Goal: Answer question/provide support: Share knowledge or assist other users

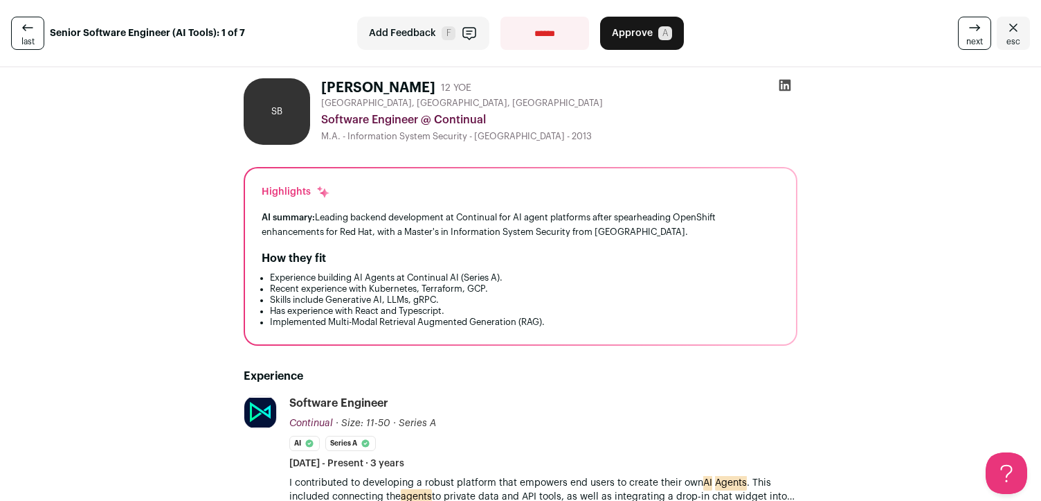
click at [368, 84] on h1 "[PERSON_NAME]" at bounding box center [378, 87] width 114 height 19
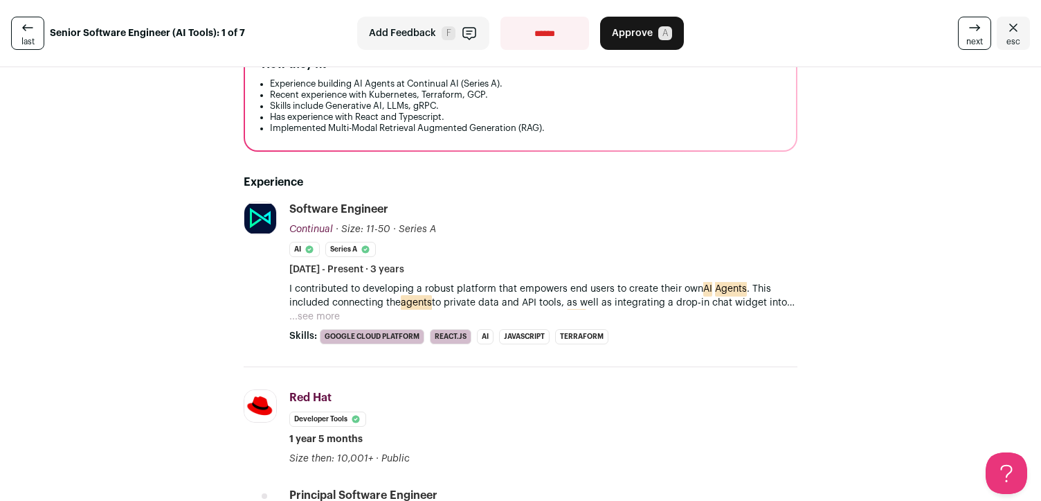
scroll to position [226, 0]
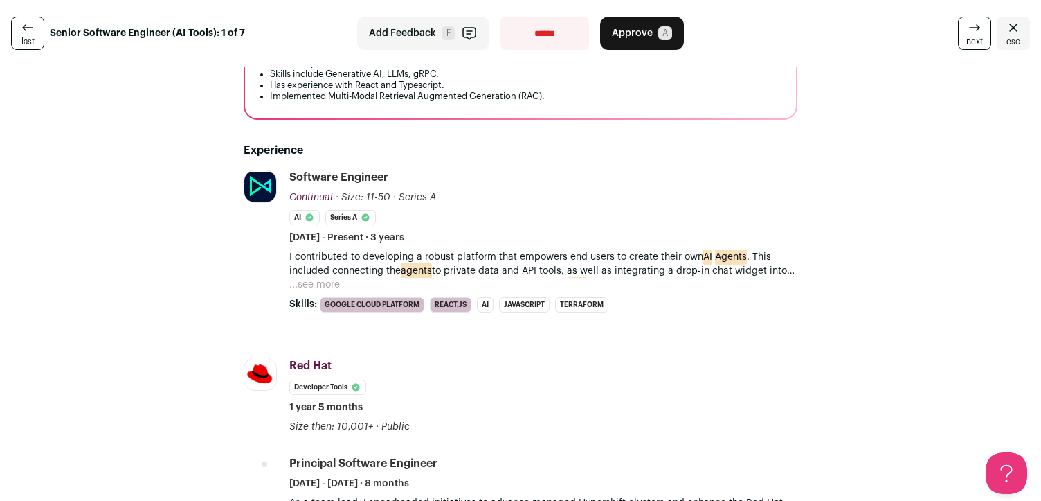
click at [508, 260] on p "I contributed to developing a robust platform that empowers end users to create…" at bounding box center [543, 264] width 508 height 28
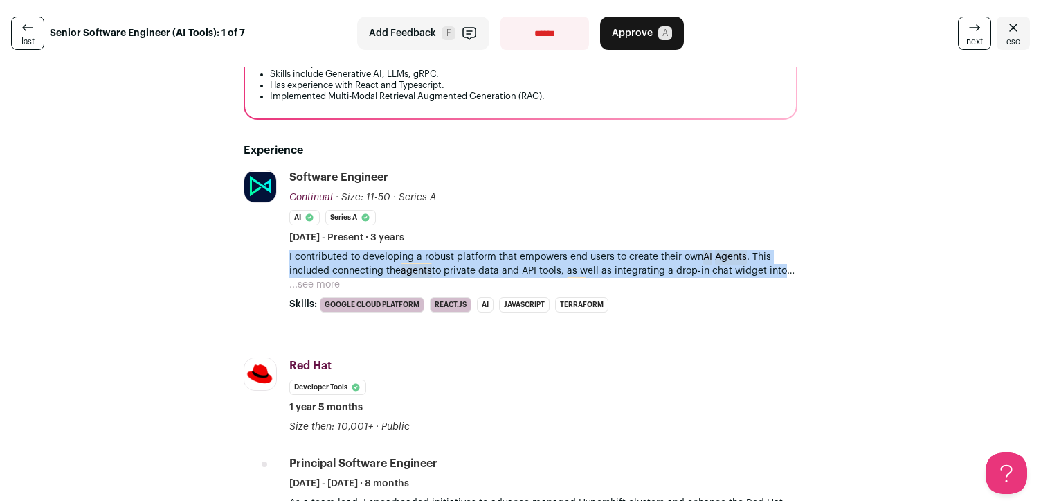
click at [508, 260] on p "I contributed to developing a robust platform that empowers end users to create…" at bounding box center [543, 264] width 508 height 28
click at [494, 266] on p "I contributed to developing a robust platform that empowers end users to create…" at bounding box center [543, 264] width 508 height 28
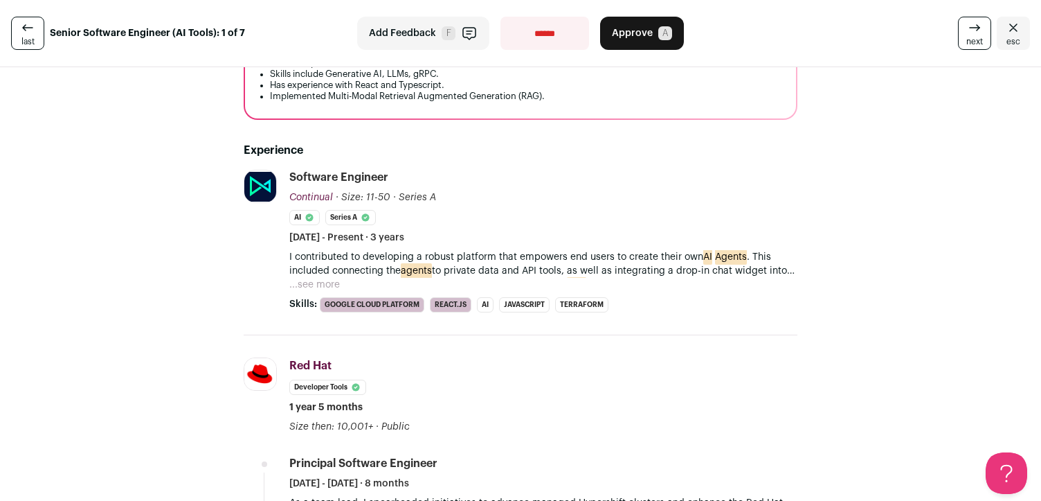
click at [322, 282] on button "...see more" at bounding box center [314, 285] width 51 height 14
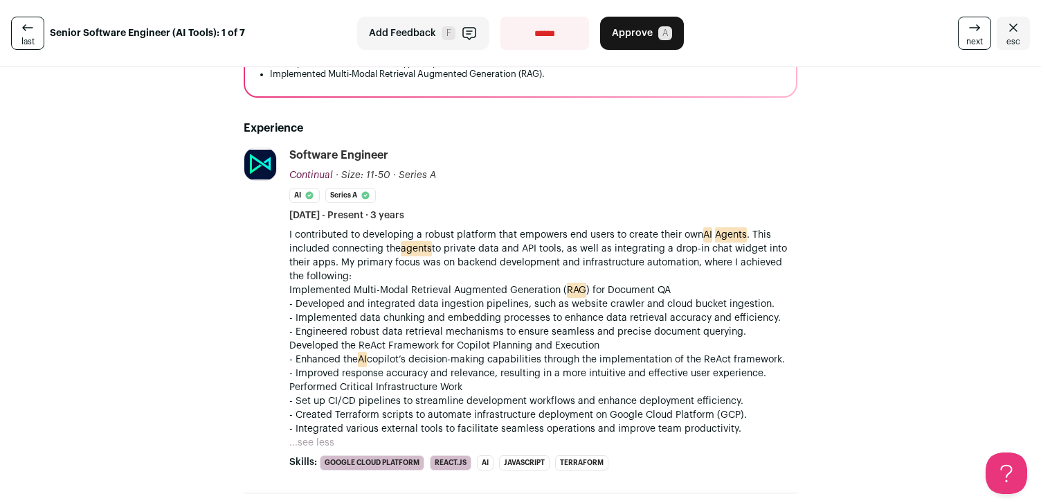
scroll to position [269, 0]
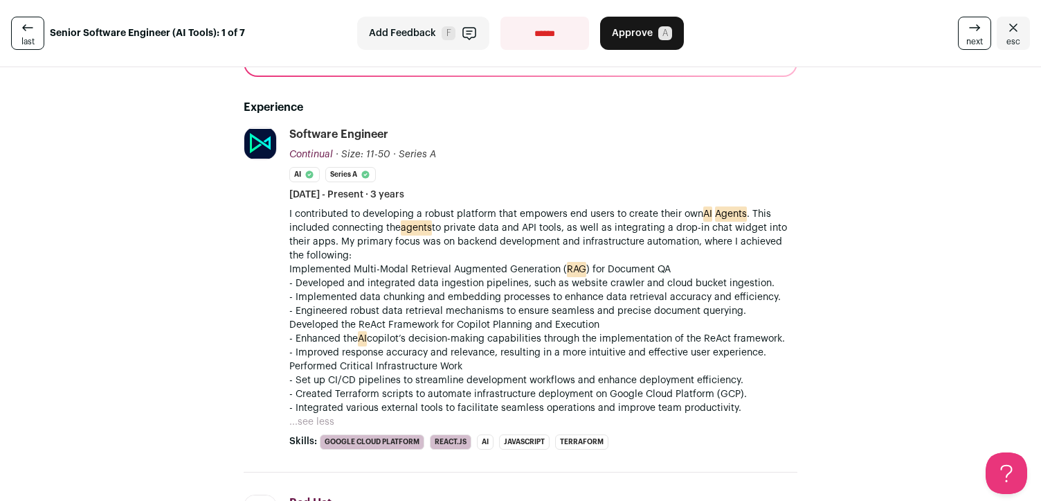
click at [368, 267] on p "Implemented Multi-Modal Retrieval Augmented Generation ( RAG ) for Document QA" at bounding box center [543, 269] width 508 height 14
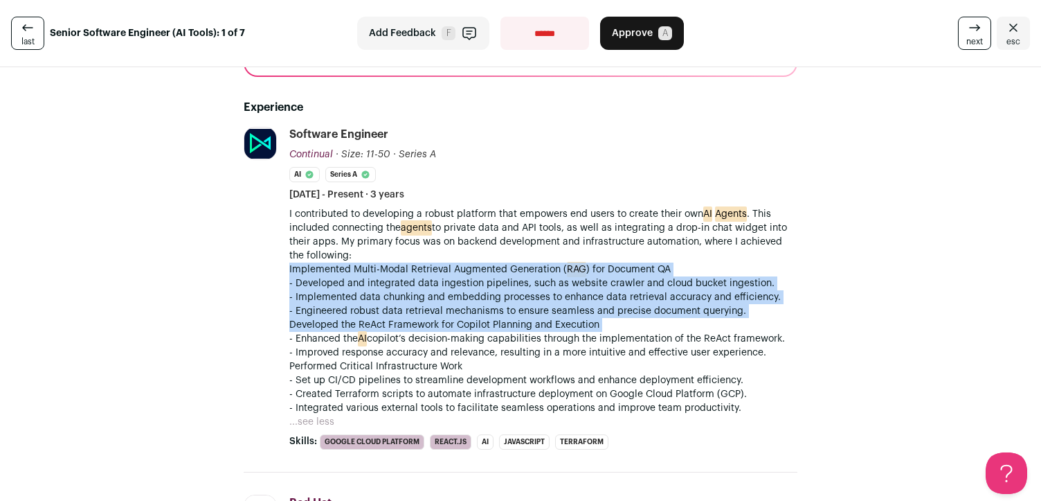
drag, startPoint x: 368, startPoint y: 267, endPoint x: 409, endPoint y: 321, distance: 68.3
click at [409, 321] on div "I contributed to developing a robust platform that empowers end users to create…" at bounding box center [543, 311] width 508 height 208
click at [409, 321] on p "Developed the ReAct Framework for Copilot Planning and Execution" at bounding box center [543, 325] width 508 height 14
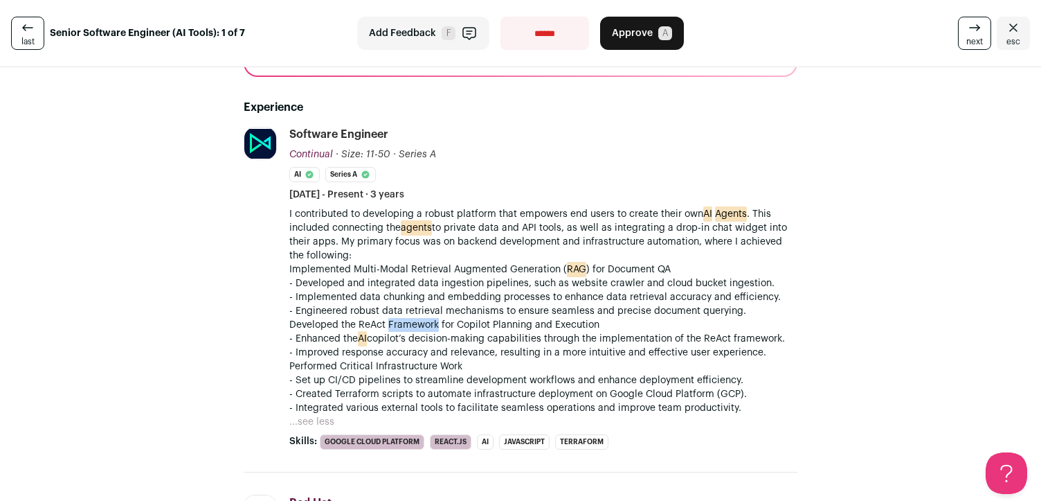
click at [409, 321] on p "Developed the ReAct Framework for Copilot Planning and Execution" at bounding box center [543, 325] width 508 height 14
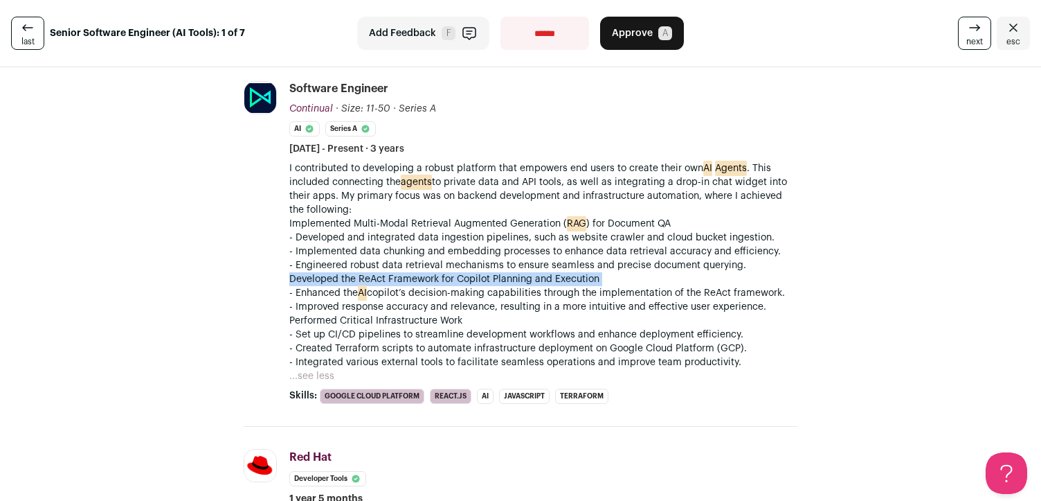
scroll to position [0, 0]
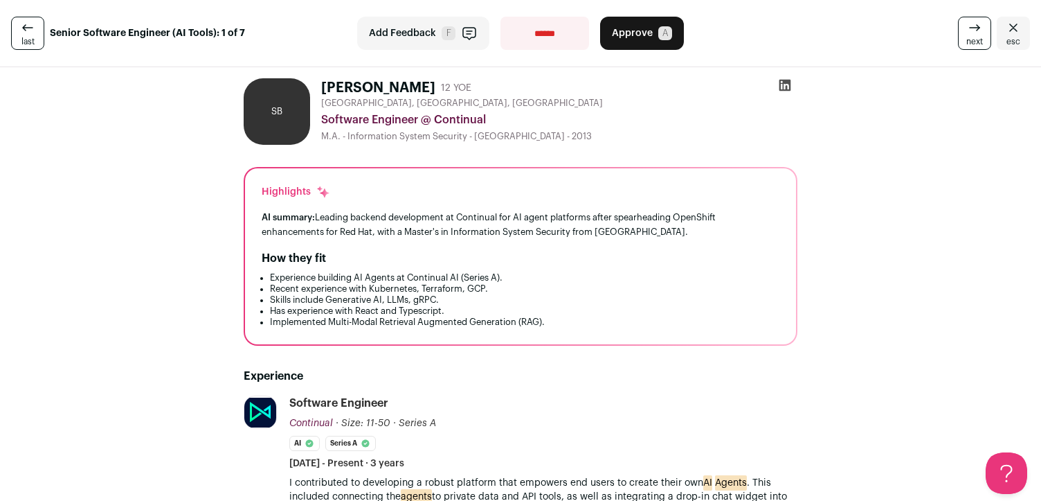
click at [653, 34] on button "Approve A" at bounding box center [642, 33] width 84 height 33
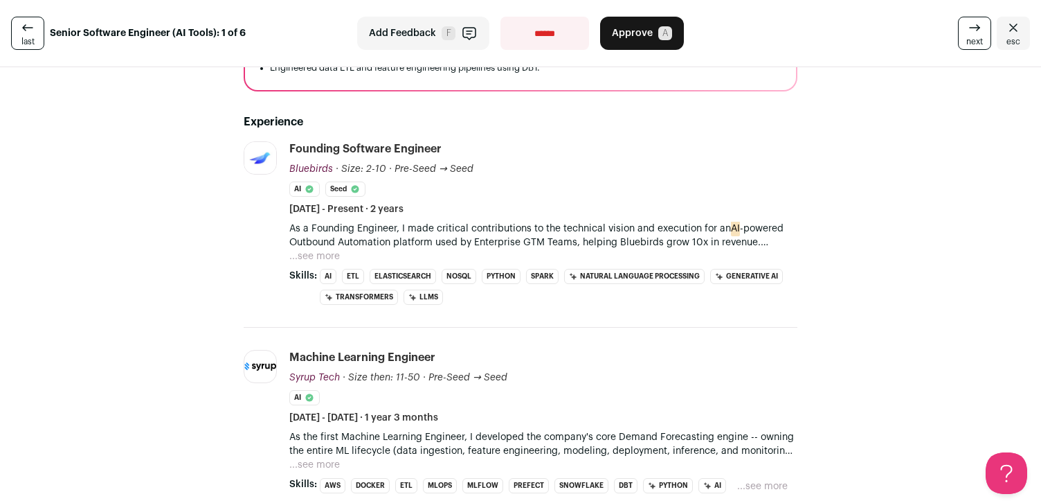
scroll to position [328, 0]
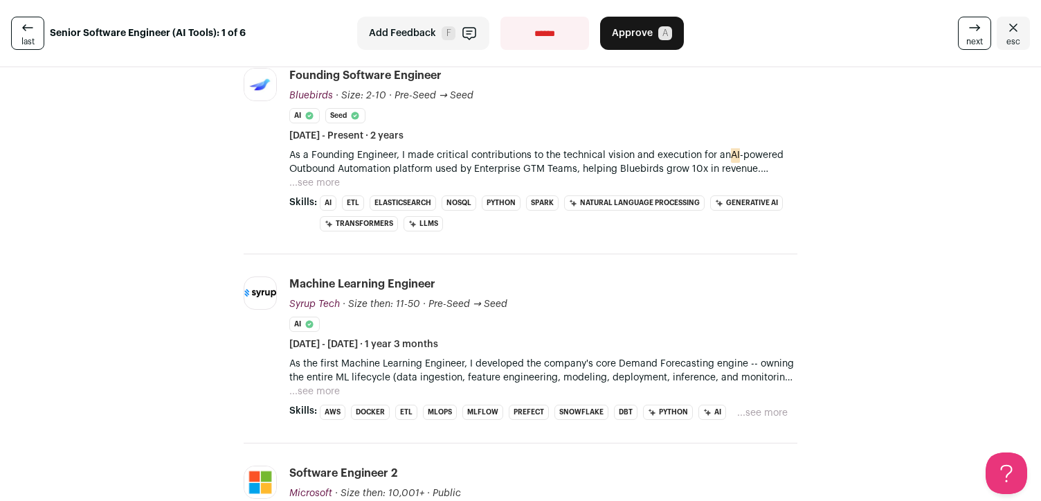
click at [21, 37] on span "last" at bounding box center [27, 41] width 13 height 11
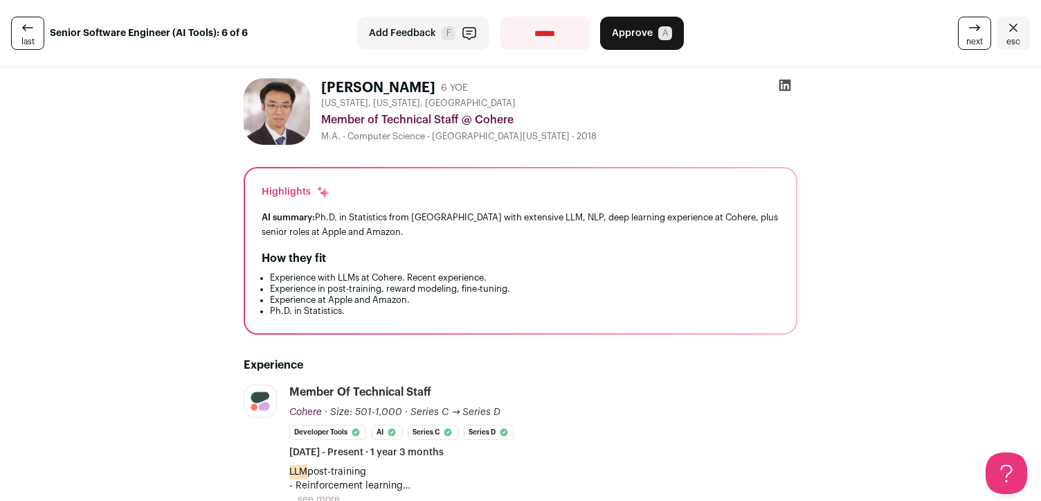
click at [1014, 30] on icon "Close" at bounding box center [1013, 27] width 17 height 17
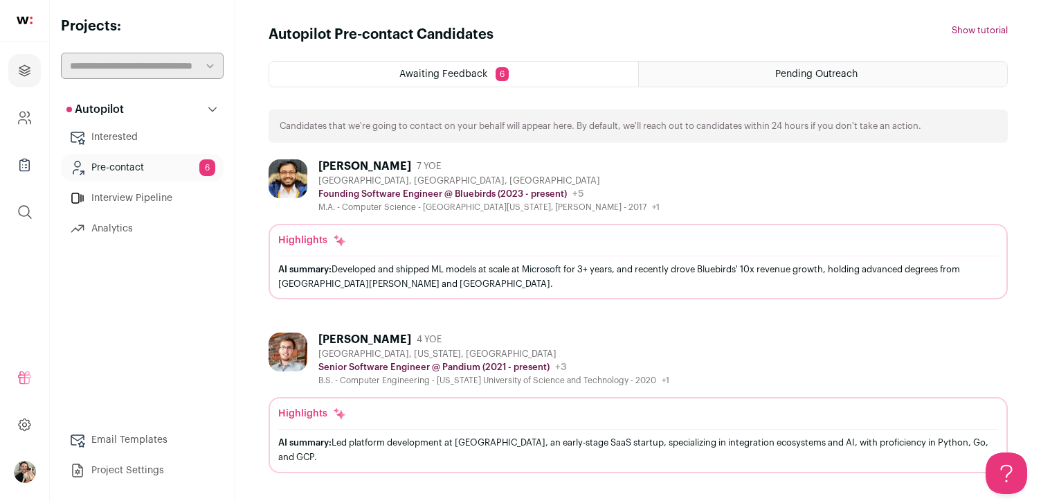
click at [511, 72] on div "Awaiting Feedback 6" at bounding box center [453, 74] width 369 height 25
click at [457, 79] on div "Awaiting Feedback 6" at bounding box center [453, 74] width 369 height 25
click at [762, 80] on div "Pending Outreach" at bounding box center [823, 74] width 368 height 25
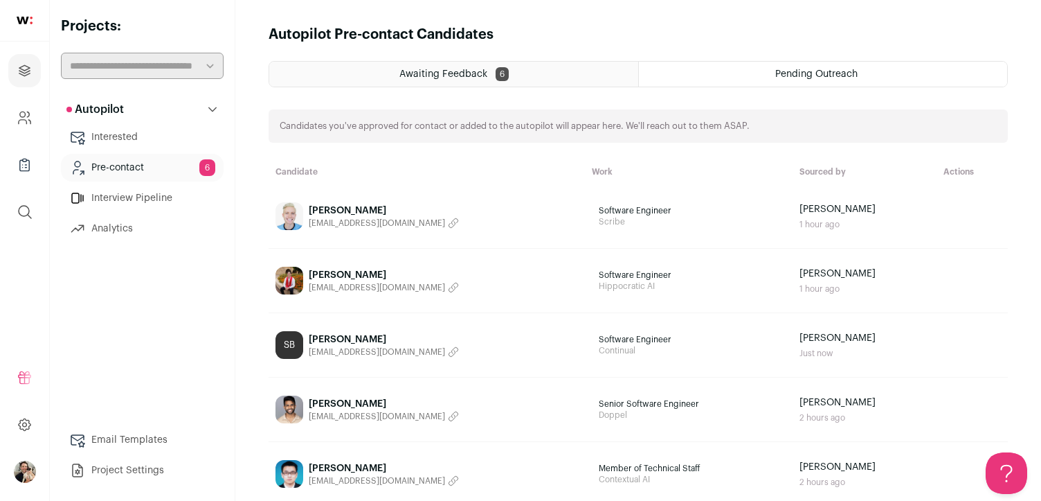
scroll to position [30, 0]
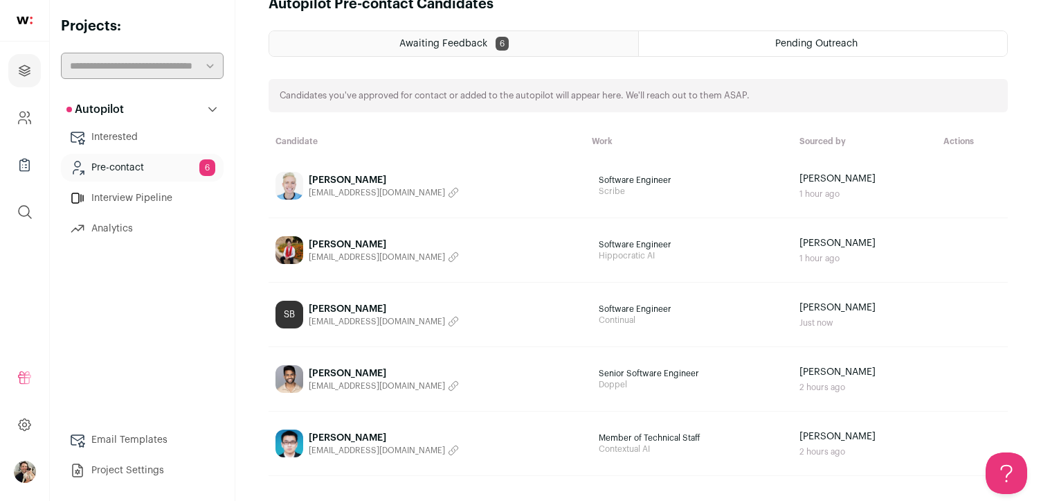
click at [483, 315] on link "SB Samira Barouti samirabarouti@gmail.com" at bounding box center [427, 315] width 303 height 28
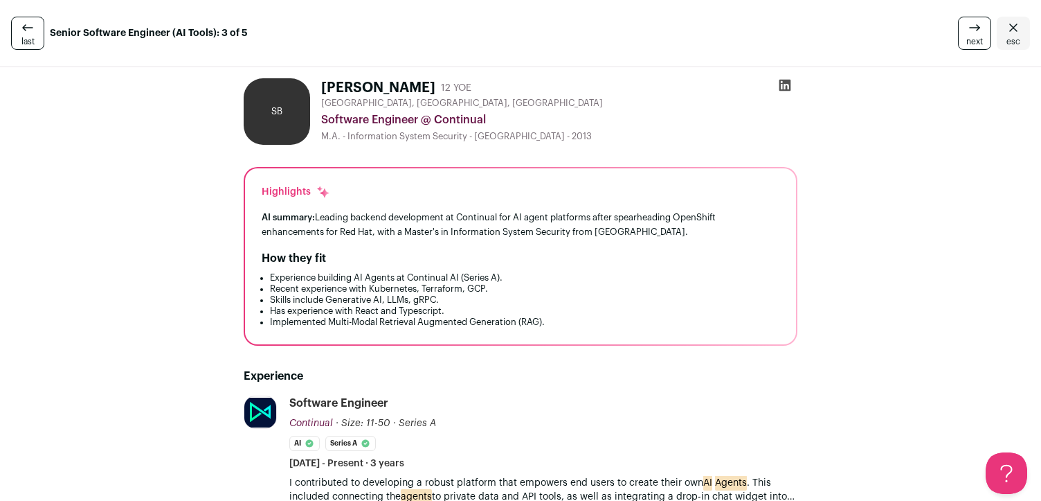
click at [1007, 37] on span "esc" at bounding box center [1014, 41] width 14 height 11
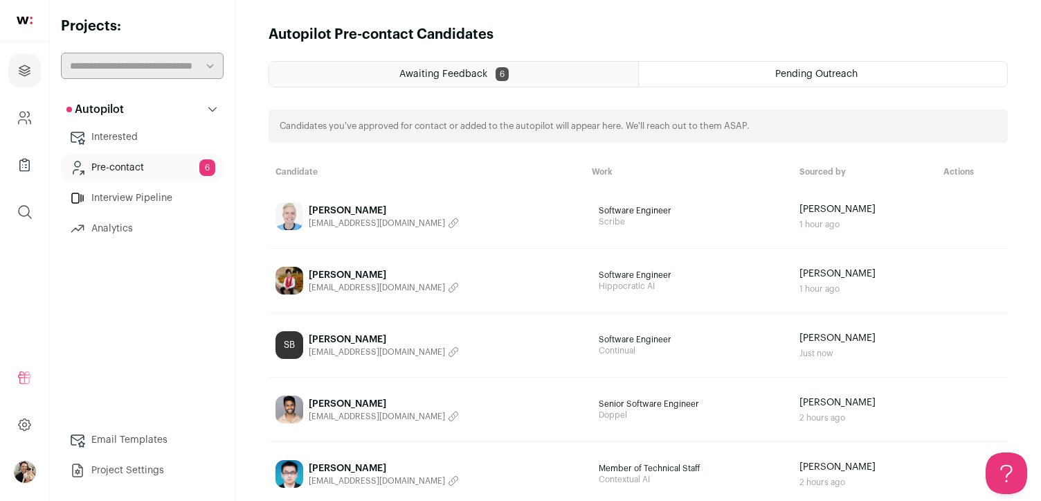
click at [149, 171] on link "Pre-contact 6" at bounding box center [142, 168] width 163 height 28
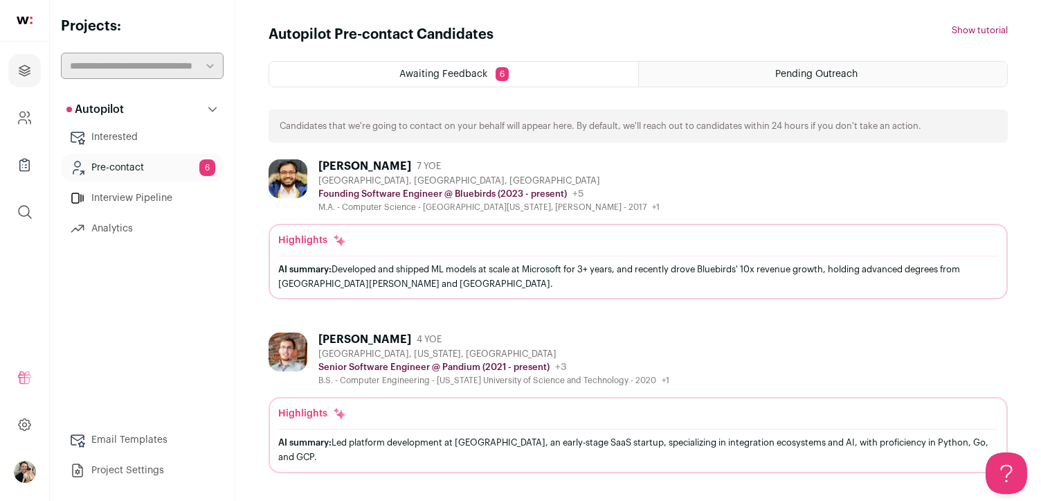
click at [486, 166] on div "[PERSON_NAME] 7 YOE" at bounding box center [489, 166] width 341 height 14
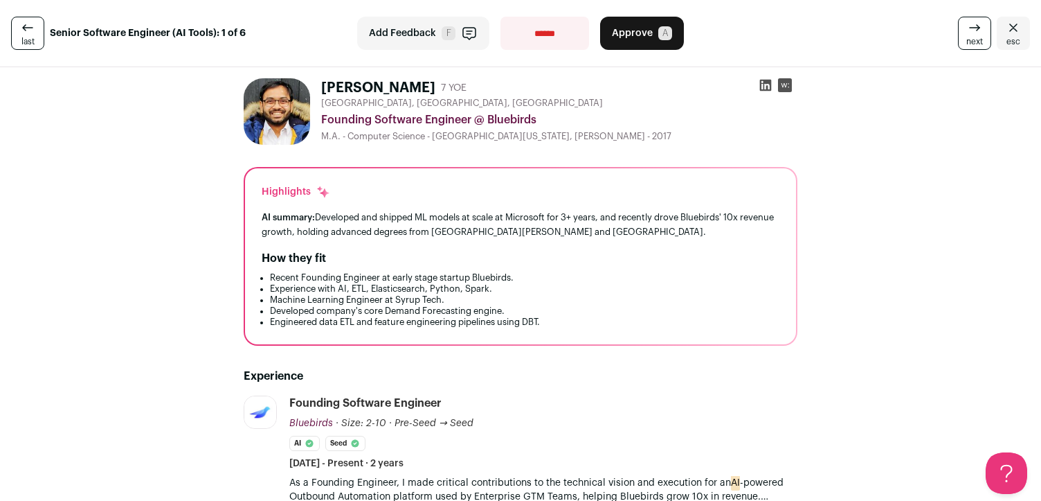
click at [411, 19] on button "Add Feedback F" at bounding box center [423, 33] width 132 height 33
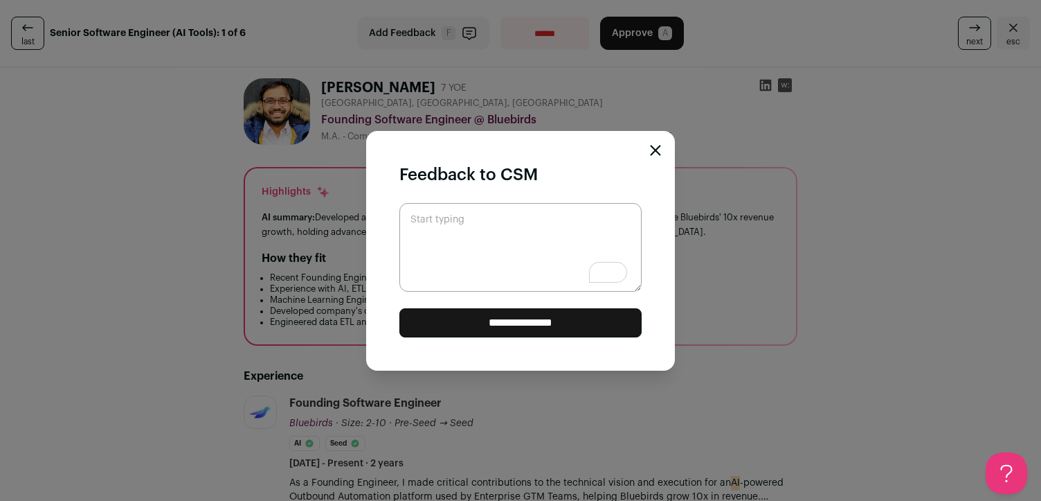
click at [534, 267] on textarea "Start typing" at bounding box center [521, 247] width 242 height 89
type textarea "**********"
click at [528, 323] on input "**********" at bounding box center [521, 322] width 242 height 29
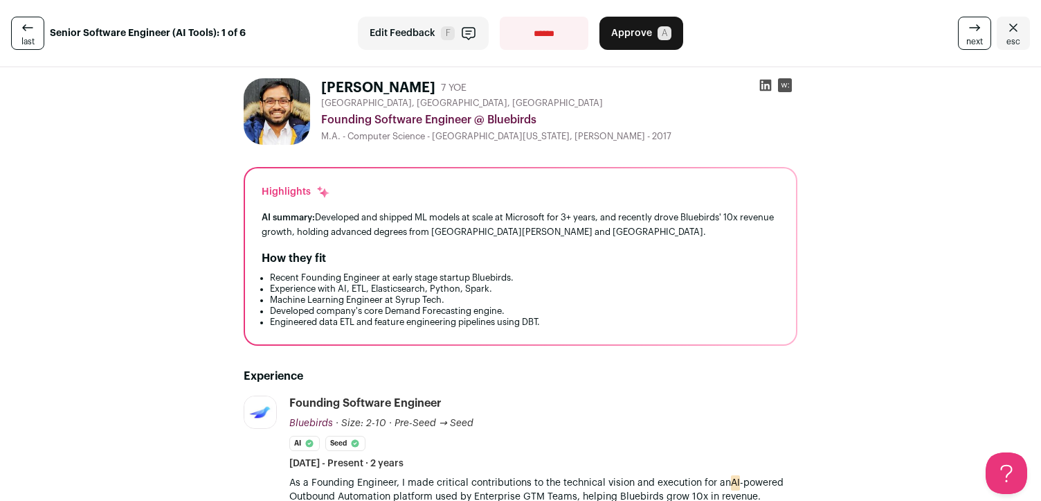
click at [555, 32] on select "**********" at bounding box center [544, 33] width 89 height 33
select select "**********"
click at [500, 17] on select "**********" at bounding box center [544, 33] width 89 height 33
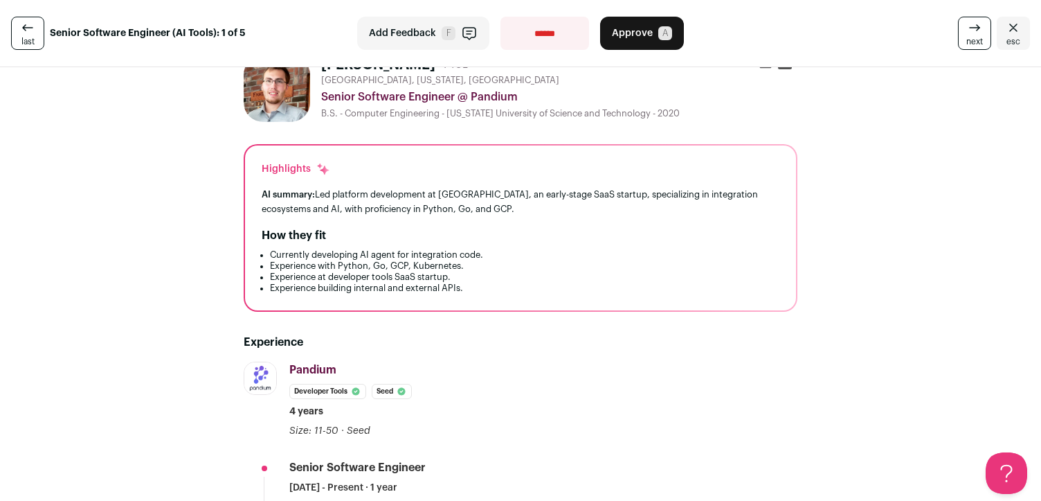
scroll to position [24, 0]
click at [593, 201] on div "AI summary: Led platform development at [GEOGRAPHIC_DATA], an early-stage SaaS …" at bounding box center [521, 200] width 518 height 29
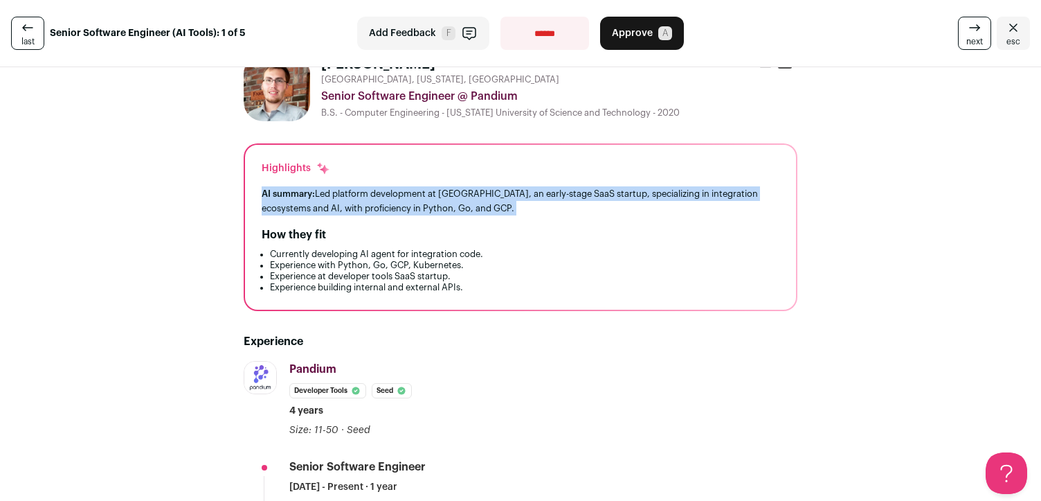
click at [593, 201] on div "AI summary: Led platform development at [GEOGRAPHIC_DATA], an early-stage SaaS …" at bounding box center [521, 200] width 518 height 29
click at [605, 211] on div "AI summary: Led platform development at [GEOGRAPHIC_DATA], an early-stage SaaS …" at bounding box center [521, 200] width 518 height 29
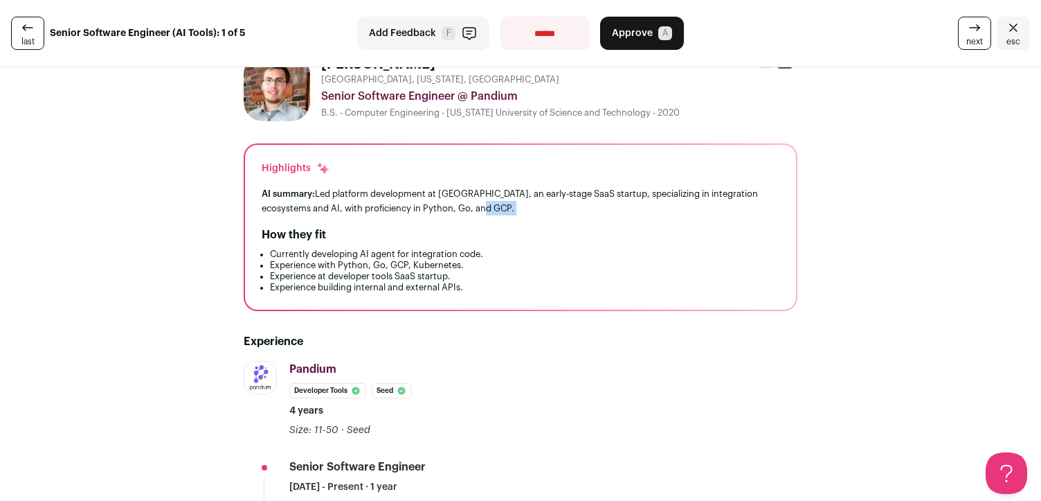
drag, startPoint x: 605, startPoint y: 211, endPoint x: 602, endPoint y: 220, distance: 8.8
click at [602, 220] on div "Highlights AI summary: Led platform development at [GEOGRAPHIC_DATA], an early-…" at bounding box center [520, 227] width 551 height 165
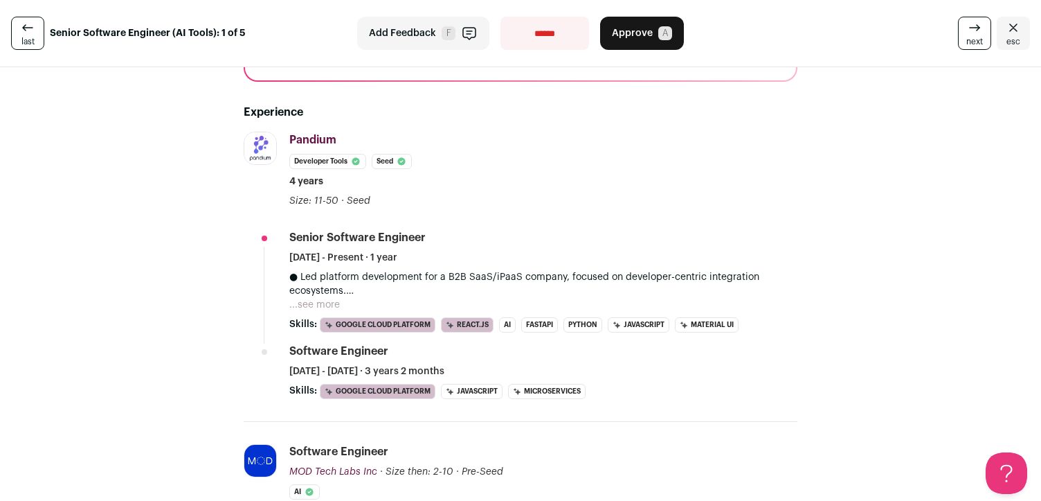
scroll to position [262, 0]
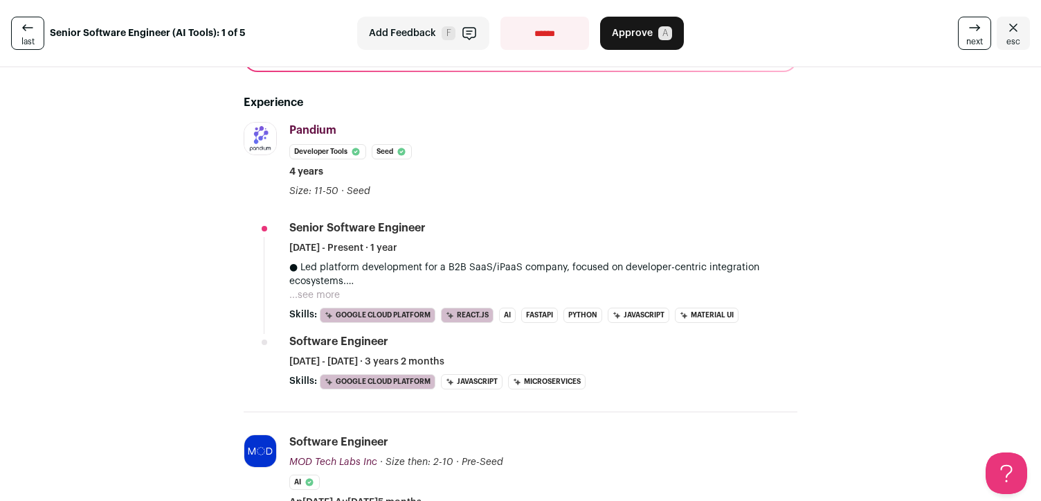
click at [533, 269] on p "● Led platform development for a B2B SaaS/iPaaS company, focused on developer-c…" at bounding box center [543, 274] width 508 height 28
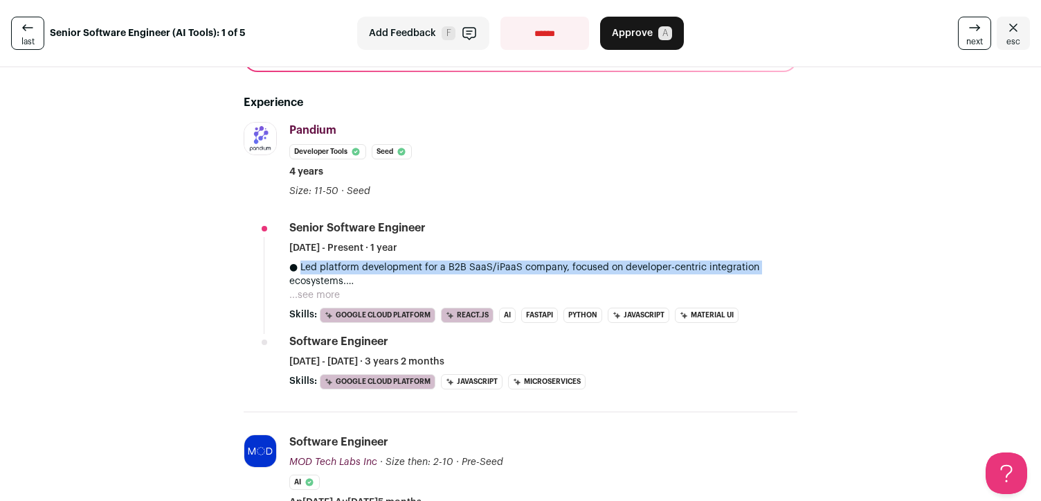
click at [533, 269] on p "● Led platform development for a B2B SaaS/iPaaS company, focused on developer-c…" at bounding box center [543, 274] width 508 height 28
click at [528, 268] on p "● Led platform development for a B2B SaaS/iPaaS company, focused on developer-c…" at bounding box center [543, 274] width 508 height 28
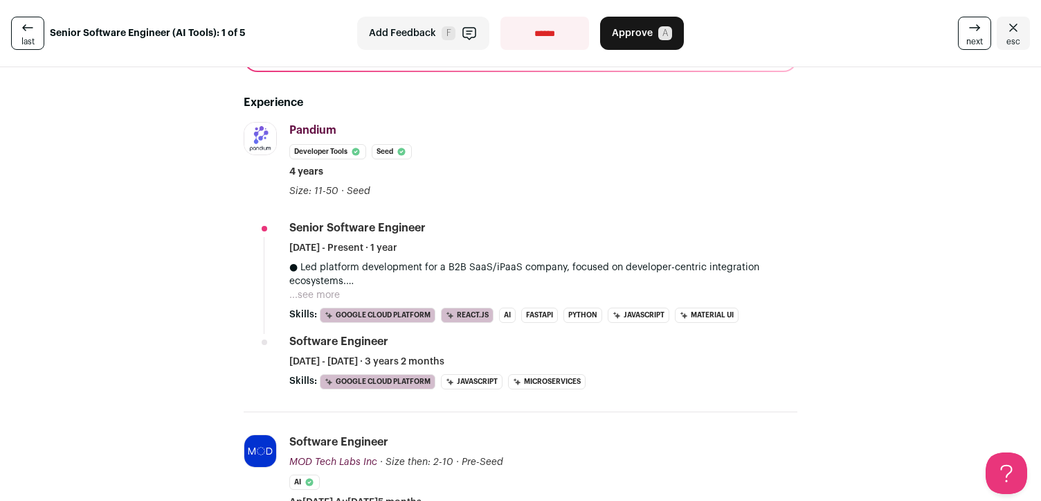
click at [327, 301] on button "...see more" at bounding box center [314, 295] width 51 height 14
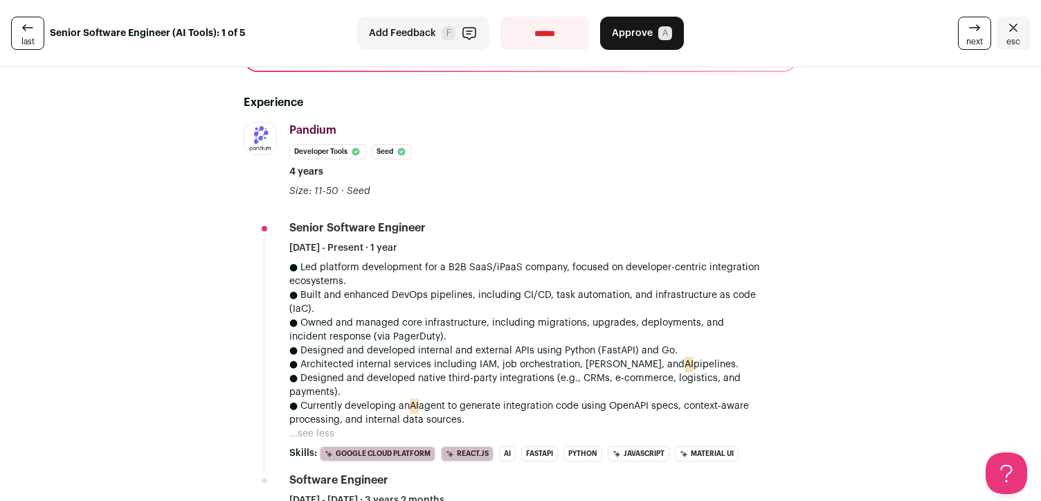
click at [388, 271] on p "● Led platform development for a B2B SaaS/iPaaS company, focused on developer-c…" at bounding box center [543, 274] width 508 height 28
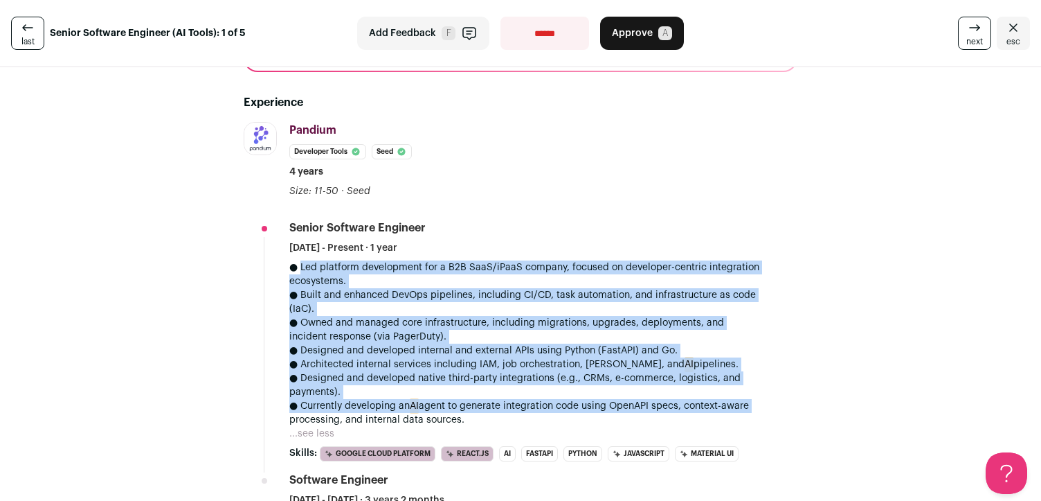
drag, startPoint x: 388, startPoint y: 271, endPoint x: 393, endPoint y: 408, distance: 136.5
click at [392, 409] on div "● Led platform development for a B2B SaaS/iPaaS company, focused on developer-c…" at bounding box center [543, 343] width 508 height 166
click at [393, 406] on p "● Currently developing an AI agent to generate integration code using OpenAPI s…" at bounding box center [543, 413] width 508 height 28
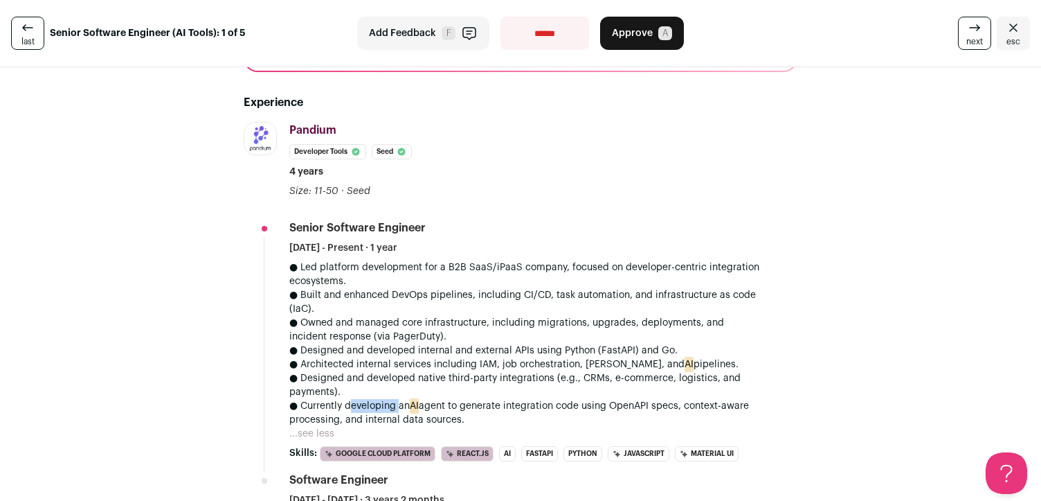
click at [393, 406] on p "● Currently developing an AI agent to generate integration code using OpenAPI s…" at bounding box center [543, 413] width 508 height 28
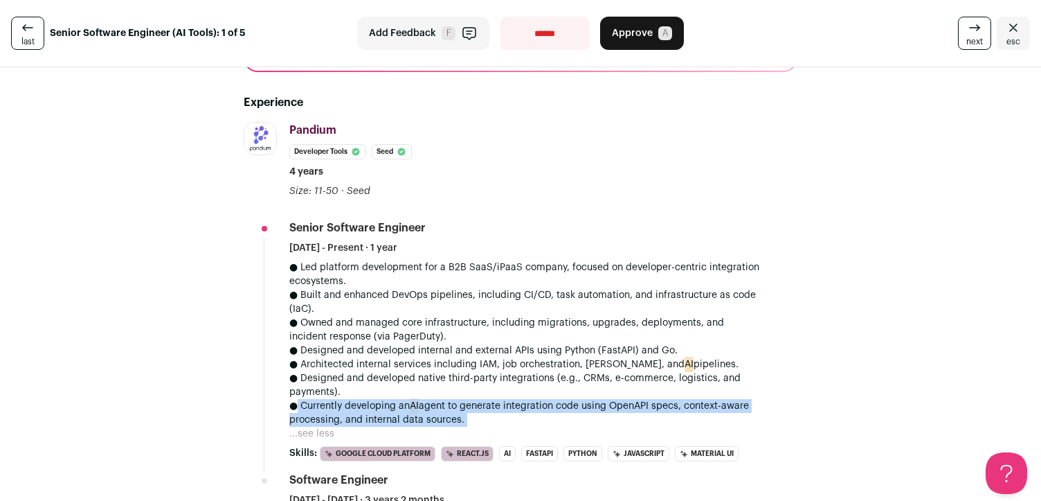
drag, startPoint x: 393, startPoint y: 406, endPoint x: 393, endPoint y: 420, distance: 13.8
click at [393, 420] on p "● Currently developing an AI agent to generate integration code using OpenAPI s…" at bounding box center [543, 413] width 508 height 28
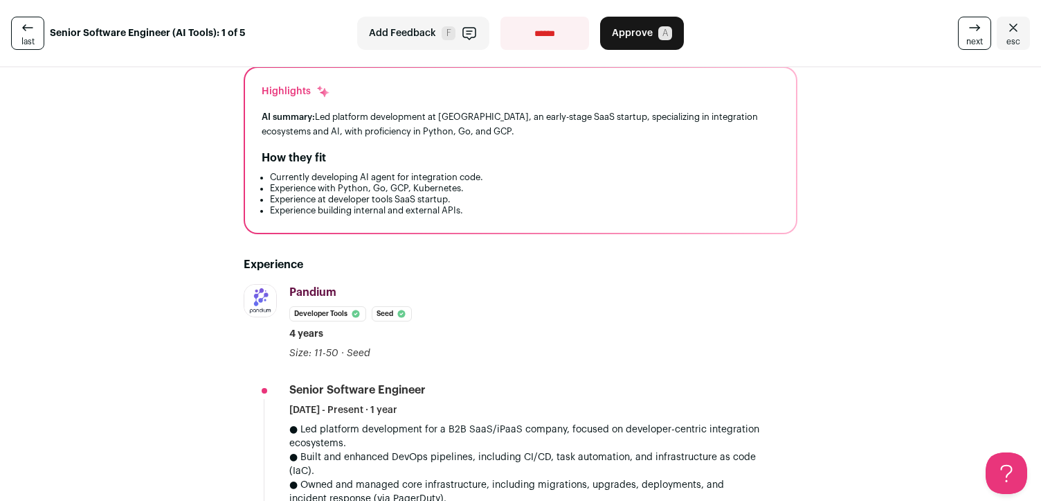
scroll to position [0, 0]
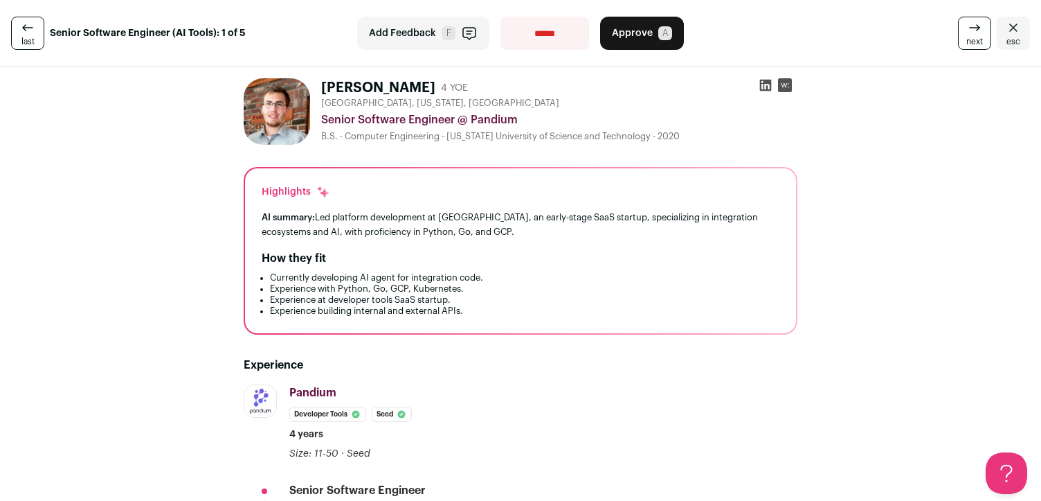
click at [396, 116] on div "Senior Software Engineer @ Pandium" at bounding box center [559, 119] width 476 height 17
drag, startPoint x: 396, startPoint y: 116, endPoint x: 537, endPoint y: 118, distance: 140.6
click at [537, 118] on div "Senior Software Engineer @ Pandium" at bounding box center [559, 119] width 476 height 17
click at [766, 84] on icon at bounding box center [766, 85] width 14 height 14
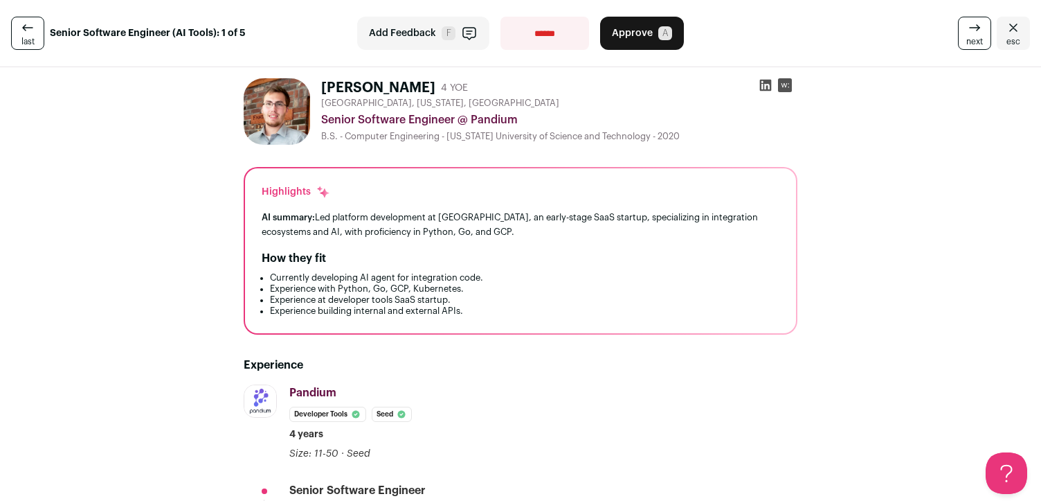
click at [636, 33] on span "Approve" at bounding box center [632, 33] width 41 height 14
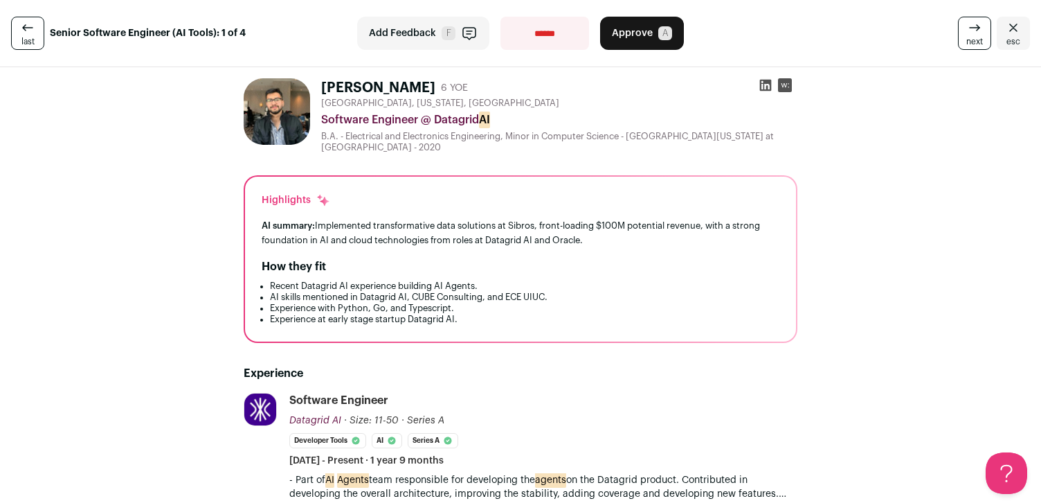
click at [515, 218] on div "AI summary: Implemented transformative data solutions at Sibros, front-loading …" at bounding box center [521, 232] width 518 height 29
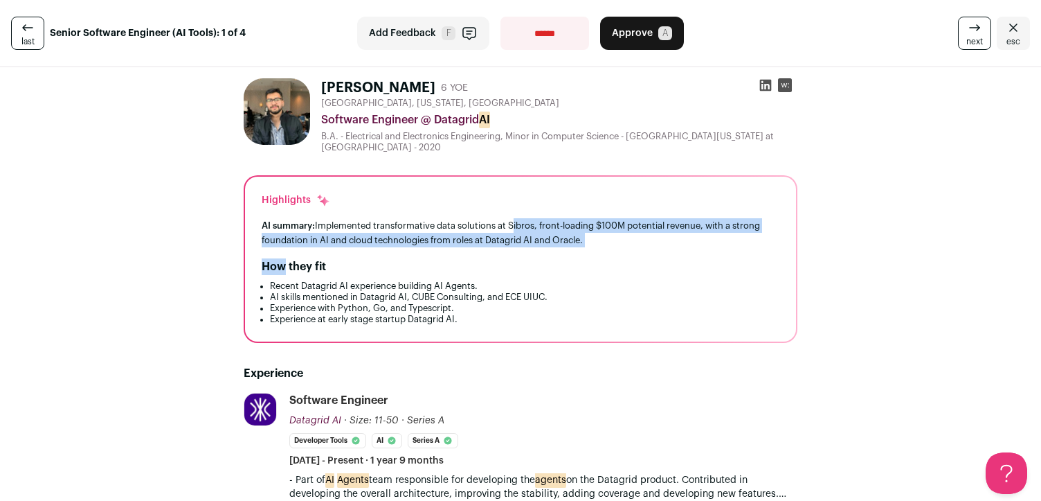
drag, startPoint x: 515, startPoint y: 218, endPoint x: 596, endPoint y: 254, distance: 88.7
click at [597, 254] on div "Highlights AI summary: Implemented transformative data solutions at Sibros, fro…" at bounding box center [520, 259] width 551 height 165
click at [596, 254] on div "Highlights AI summary: Implemented transformative data solutions at Sibros, fro…" at bounding box center [520, 259] width 551 height 165
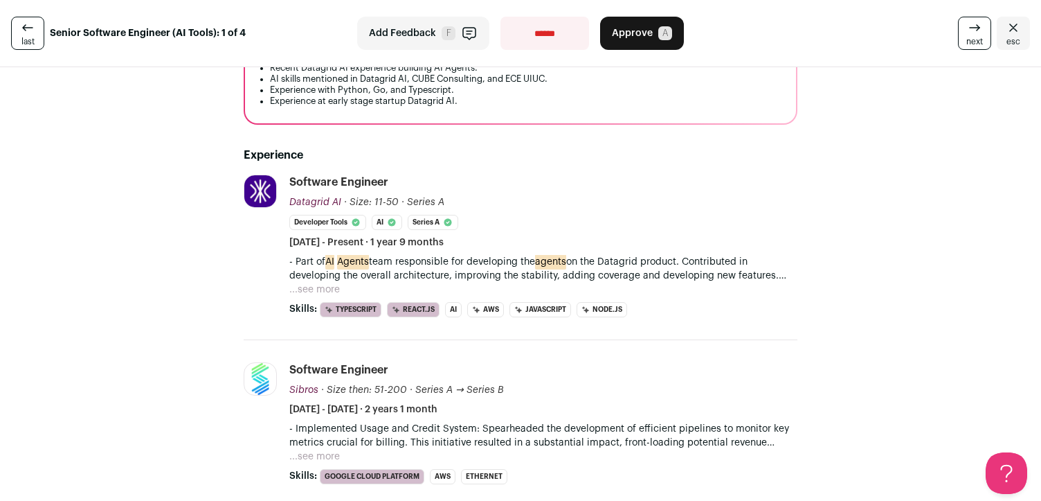
scroll to position [226, 0]
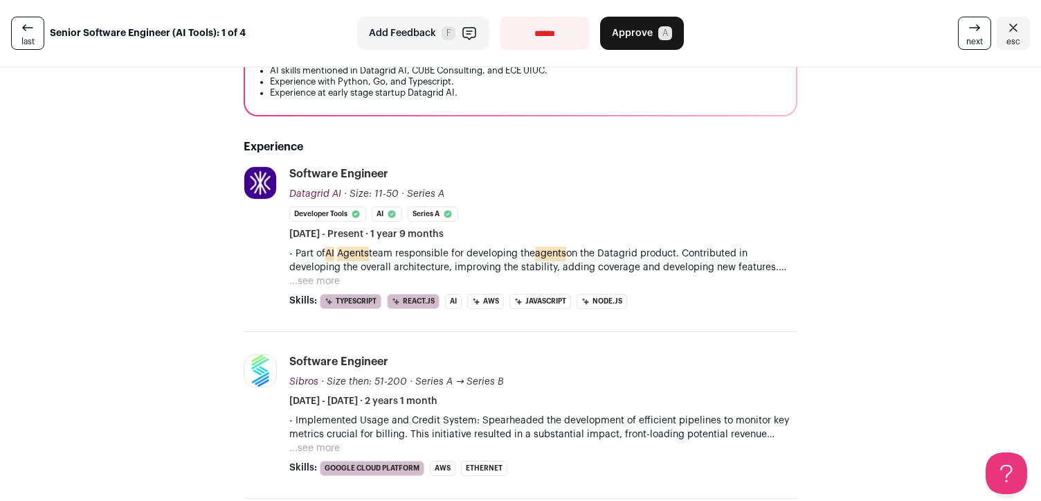
click at [586, 256] on p "- Part of AI Agents team responsible for developing the agents on the Datagrid …" at bounding box center [543, 261] width 508 height 28
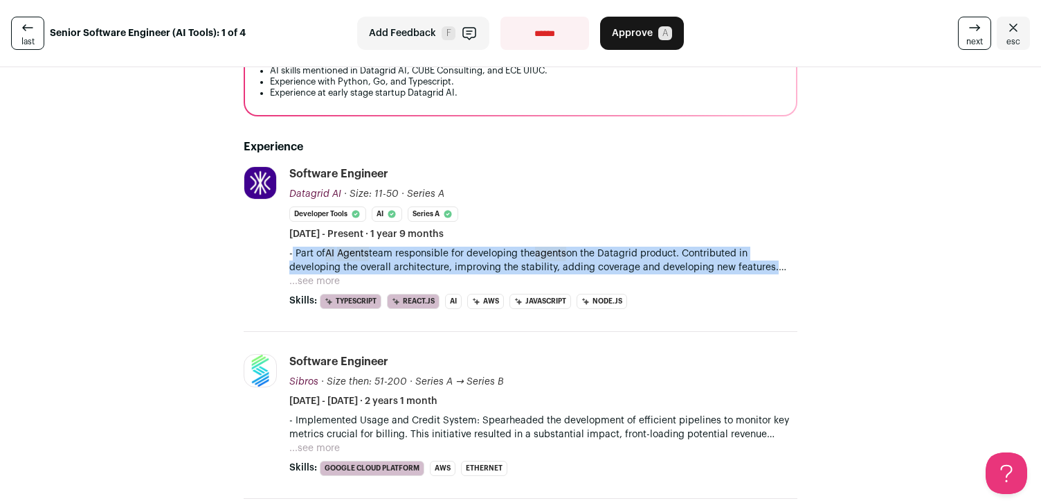
click at [586, 256] on p "- Part of AI Agents team responsible for developing the agents on the Datagrid …" at bounding box center [543, 261] width 508 height 28
click at [332, 278] on button "...see more" at bounding box center [314, 281] width 51 height 14
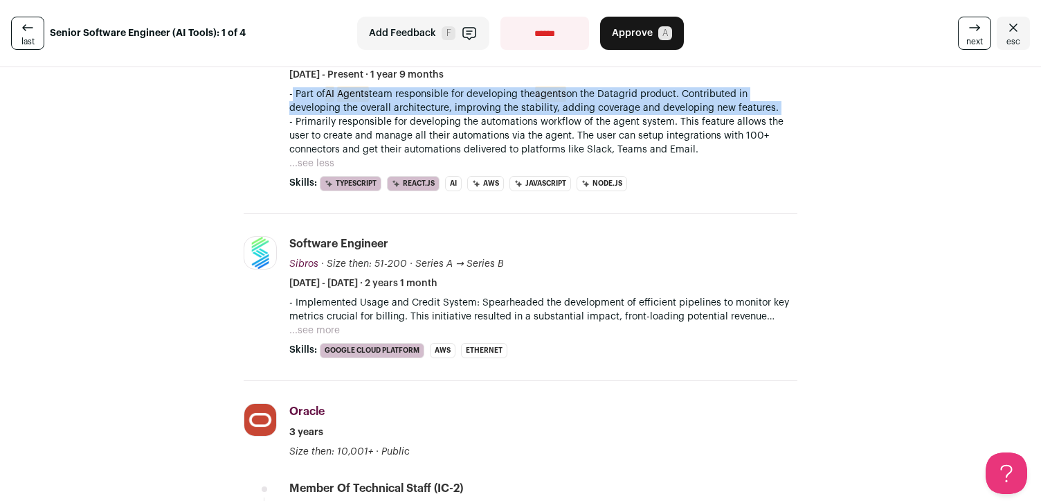
scroll to position [443, 0]
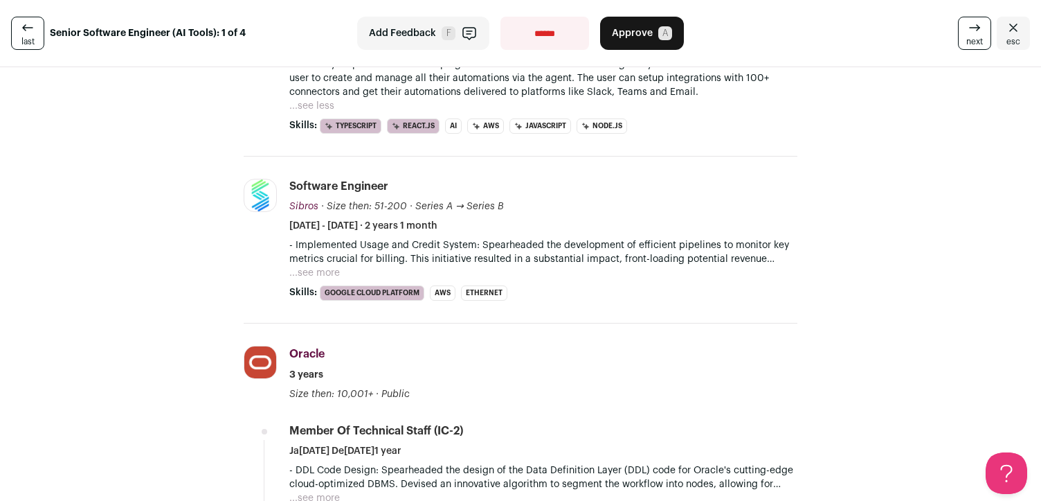
click at [322, 276] on button "...see more" at bounding box center [314, 273] width 51 height 14
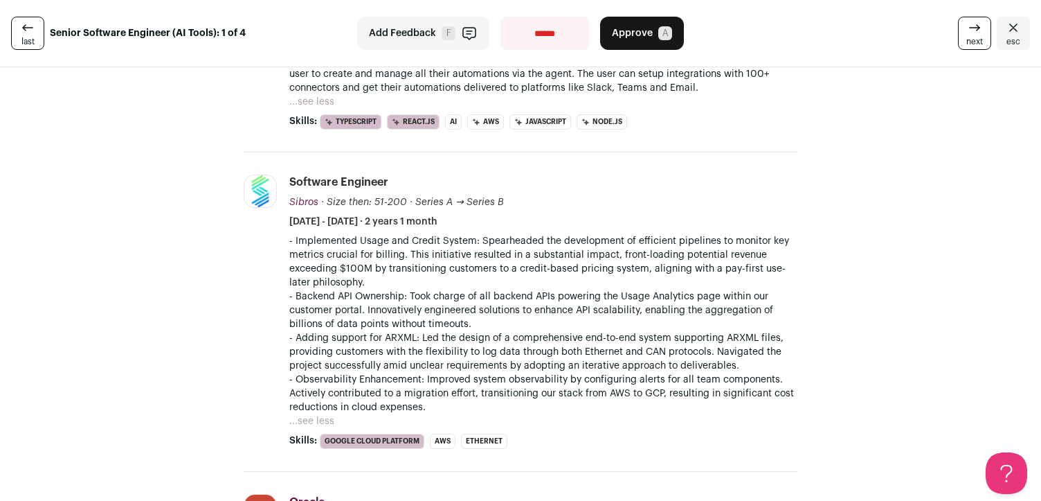
scroll to position [444, 0]
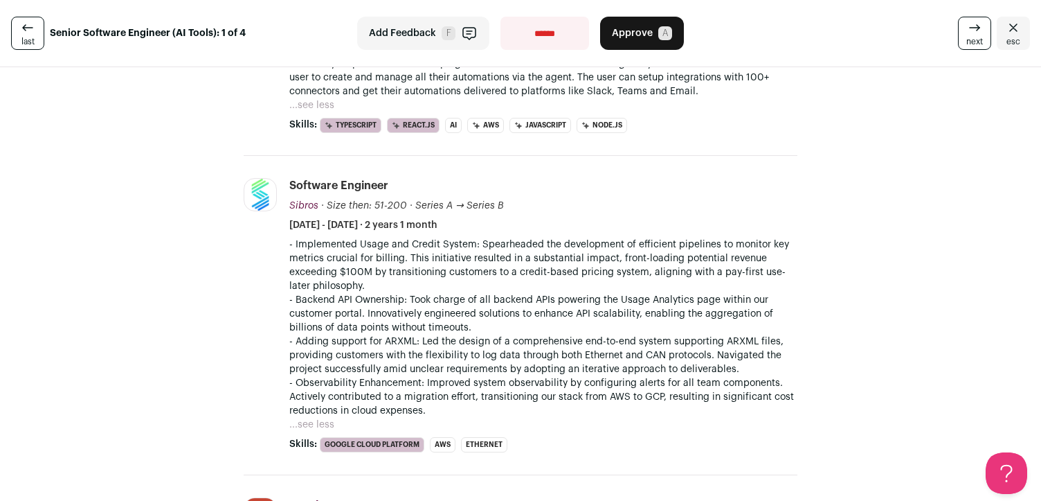
click at [449, 261] on p "- Implemented Usage and Credit System: Spearheaded the development of efficient…" at bounding box center [543, 265] width 508 height 55
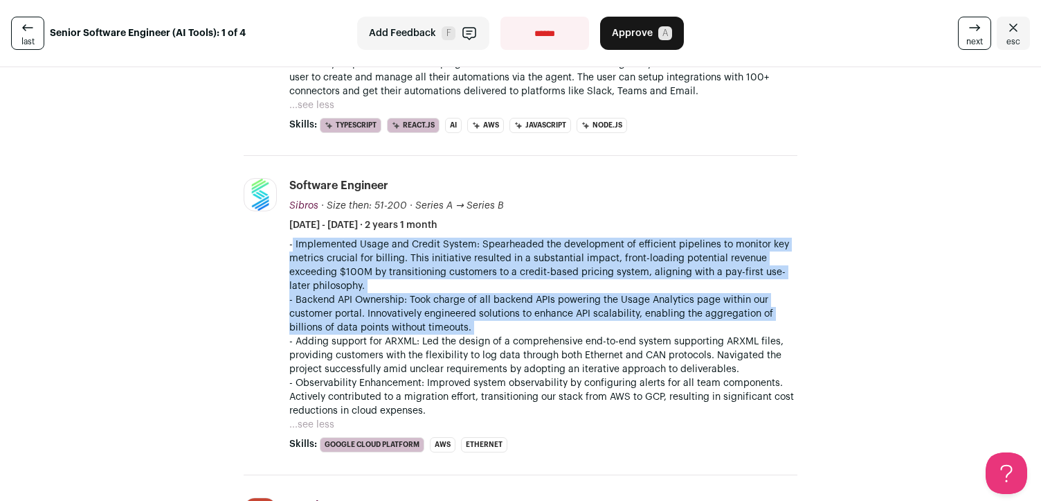
drag, startPoint x: 449, startPoint y: 261, endPoint x: 449, endPoint y: 305, distance: 44.3
click at [449, 305] on div "- Implemented Usage and Credit System: Spearheaded the development of efficient…" at bounding box center [543, 328] width 508 height 180
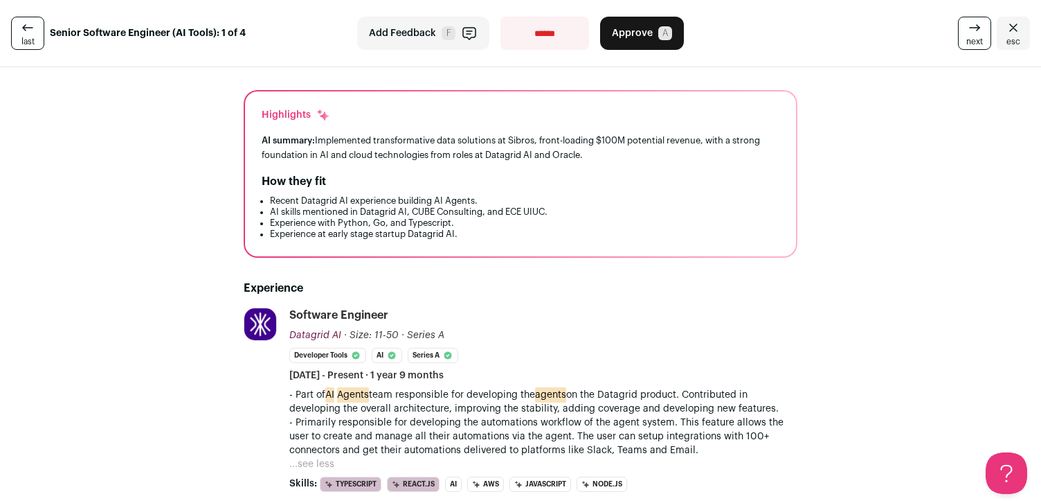
scroll to position [0, 0]
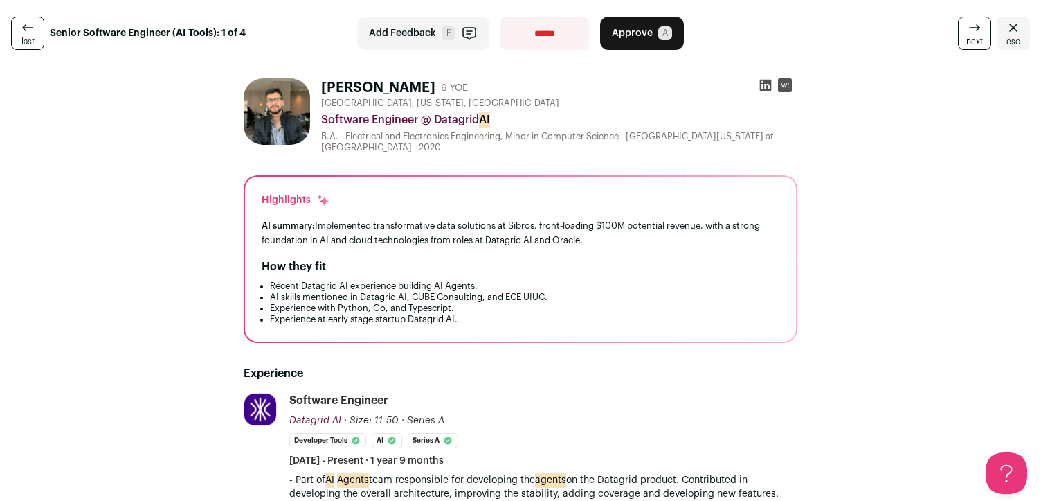
click at [368, 129] on div "[GEOGRAPHIC_DATA], [US_STATE], [GEOGRAPHIC_DATA] Software Engineer @ Datagrid A…" at bounding box center [559, 125] width 476 height 55
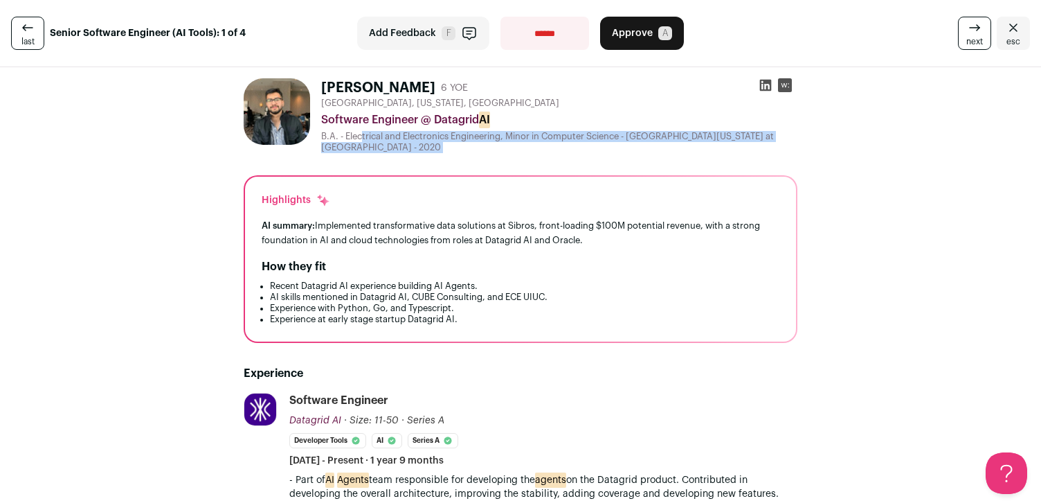
drag, startPoint x: 368, startPoint y: 129, endPoint x: 436, endPoint y: 150, distance: 70.1
click at [436, 150] on div "[GEOGRAPHIC_DATA], [US_STATE], [GEOGRAPHIC_DATA] Software Engineer @ Datagrid A…" at bounding box center [559, 125] width 476 height 55
click at [436, 150] on div "B.A. - Electrical and Electronics Engineering, Minor in Computer Science - [GEO…" at bounding box center [559, 142] width 476 height 22
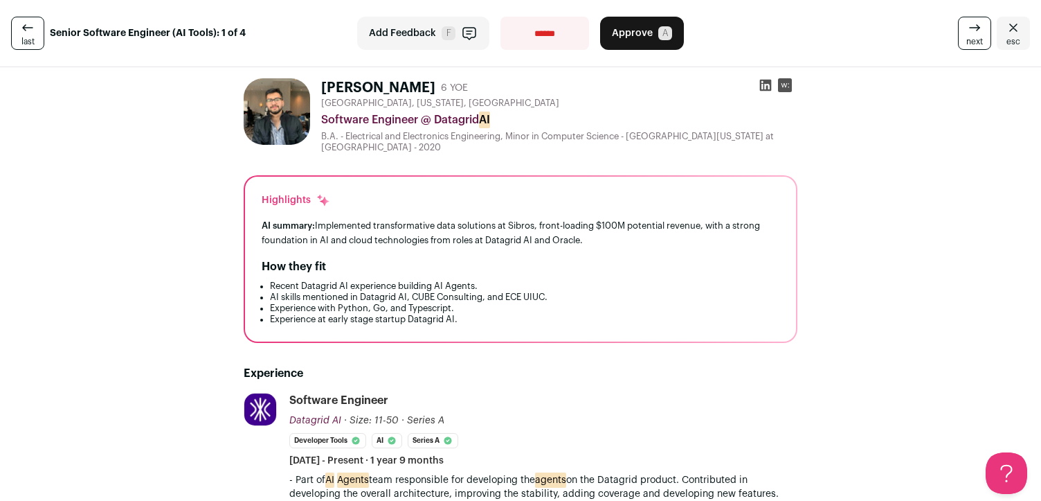
click at [435, 223] on div "AI summary: Implemented transformative data solutions at Sibros, front-loading …" at bounding box center [521, 232] width 518 height 29
drag, startPoint x: 435, startPoint y: 223, endPoint x: 501, endPoint y: 226, distance: 65.8
click at [501, 226] on div "AI summary: Implemented transformative data solutions at Sibros, front-loading …" at bounding box center [521, 232] width 518 height 29
click at [769, 84] on icon at bounding box center [766, 86] width 12 height 12
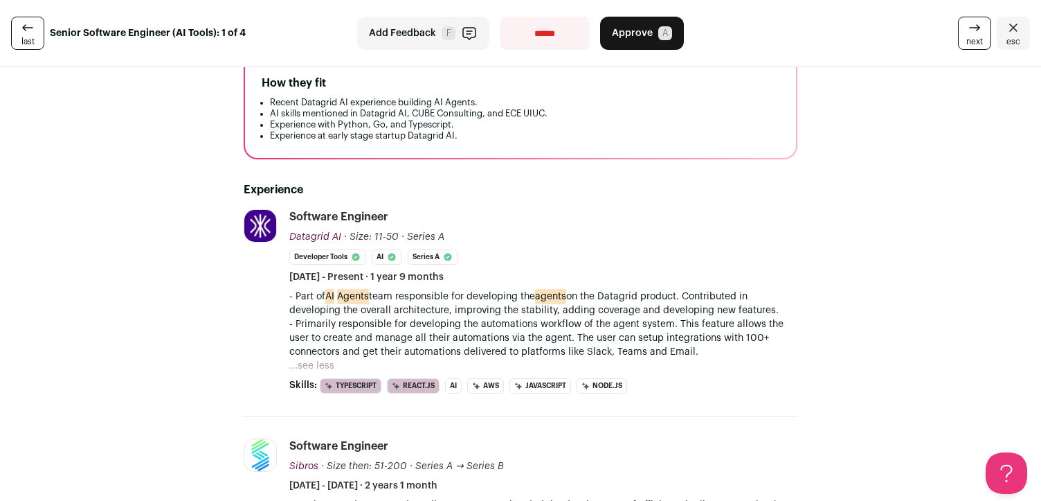
scroll to position [188, 0]
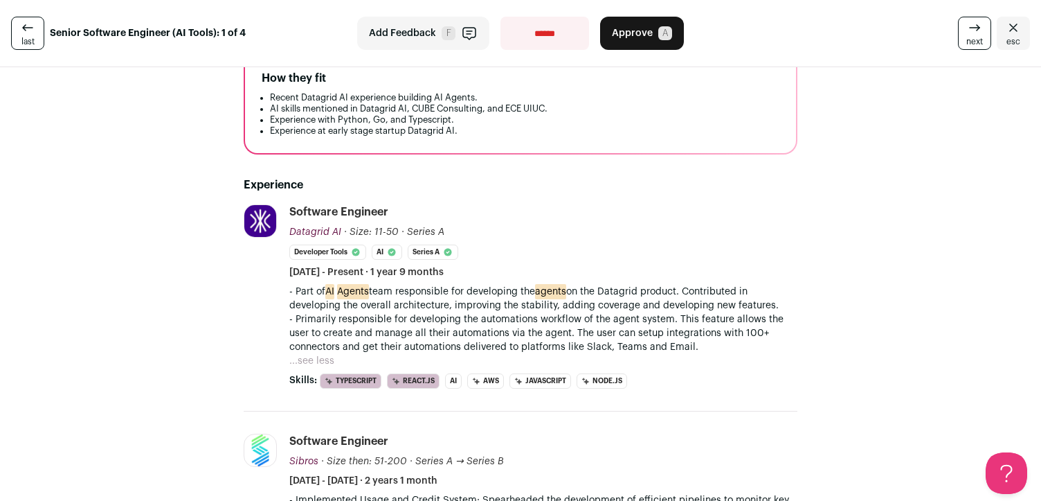
click at [377, 294] on p "- Part of AI Agents team responsible for developing the agents on the Datagrid …" at bounding box center [543, 299] width 508 height 28
drag, startPoint x: 377, startPoint y: 294, endPoint x: 312, endPoint y: 294, distance: 65.1
click at [312, 294] on p "- Part of AI Agents team responsible for developing the agents on the Datagrid …" at bounding box center [543, 299] width 508 height 28
click at [298, 294] on p "- Part of AI Agents team responsible for developing the agents on the Datagrid …" at bounding box center [543, 299] width 508 height 28
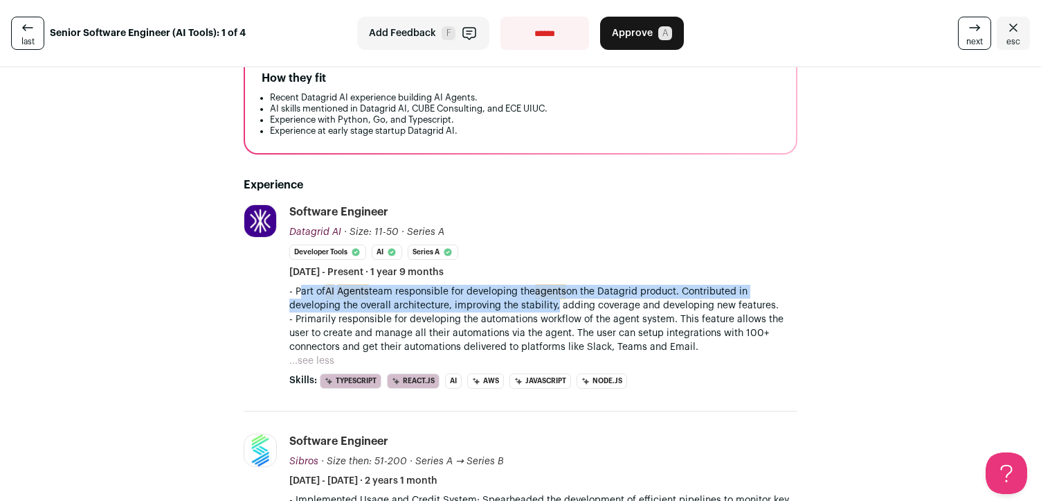
drag, startPoint x: 298, startPoint y: 294, endPoint x: 518, endPoint y: 300, distance: 220.3
click at [518, 300] on p "- Part of AI Agents team responsible for developing the agents on the Datagrid …" at bounding box center [543, 299] width 508 height 28
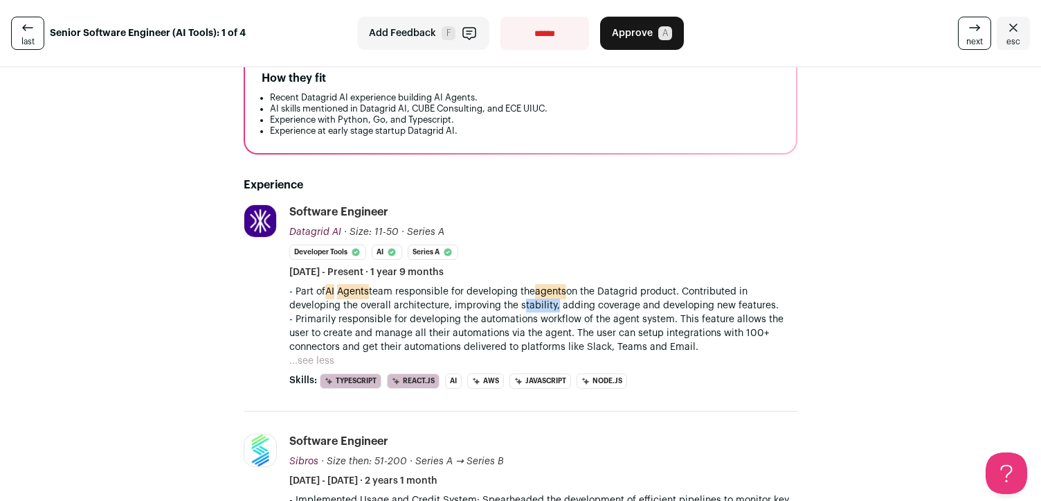
click at [518, 300] on p "- Part of AI Agents team responsible for developing the agents on the Datagrid …" at bounding box center [543, 299] width 508 height 28
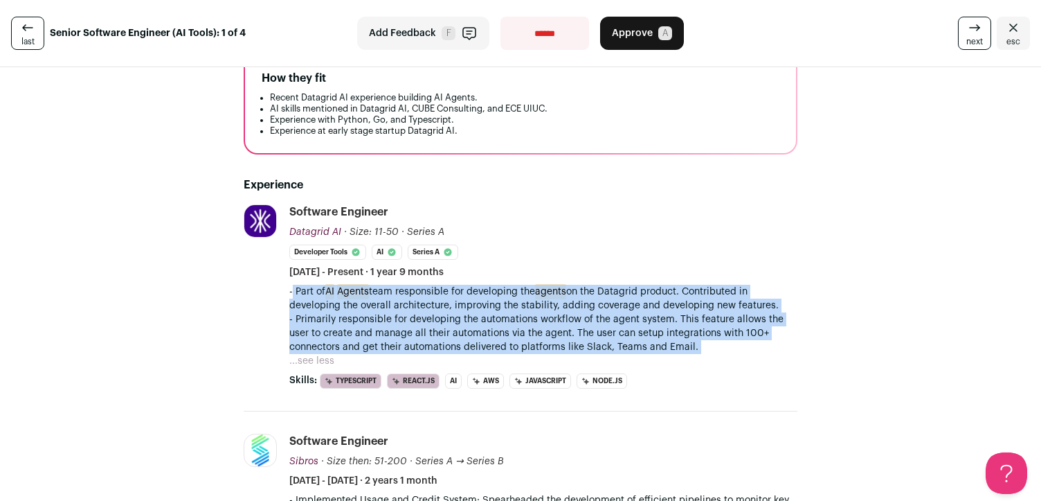
drag, startPoint x: 518, startPoint y: 300, endPoint x: 518, endPoint y: 315, distance: 15.2
click at [518, 315] on div "- Part of AI Agents team responsible for developing the agents on the Datagrid …" at bounding box center [543, 319] width 508 height 69
click at [518, 315] on p "- Primarily responsible for developing the automations workflow of the agent sy…" at bounding box center [543, 333] width 508 height 42
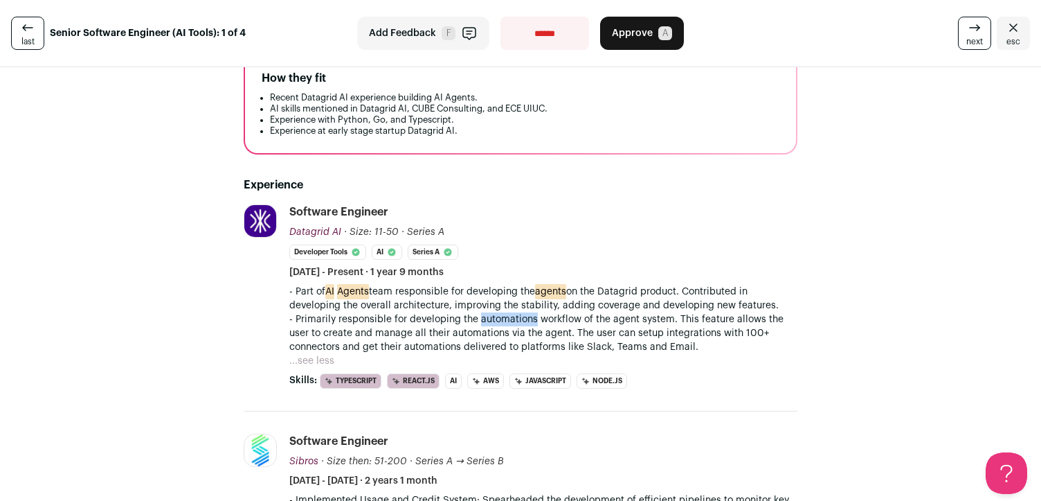
click at [518, 315] on p "- Primarily responsible for developing the automations workflow of the agent sy…" at bounding box center [543, 333] width 508 height 42
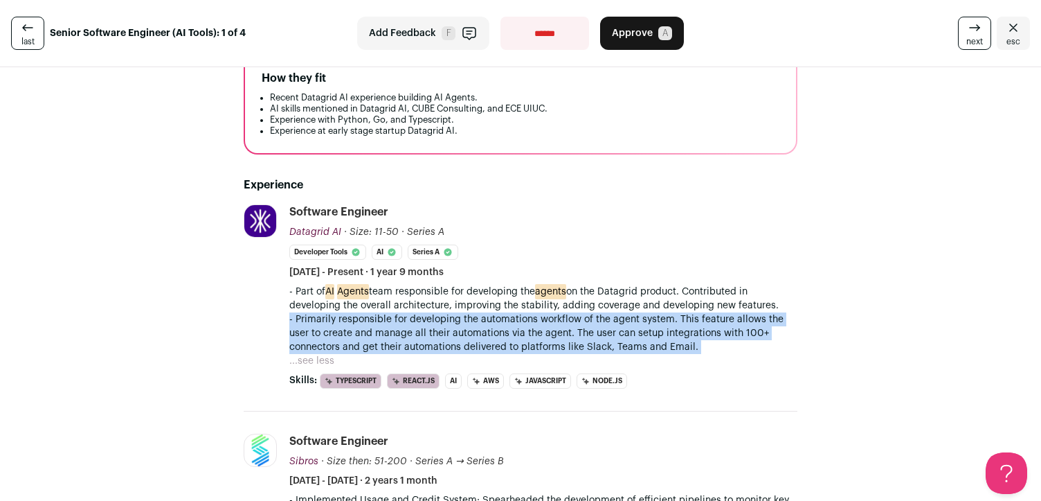
click at [518, 315] on p "- Primarily responsible for developing the automations workflow of the agent sy…" at bounding box center [543, 333] width 508 height 42
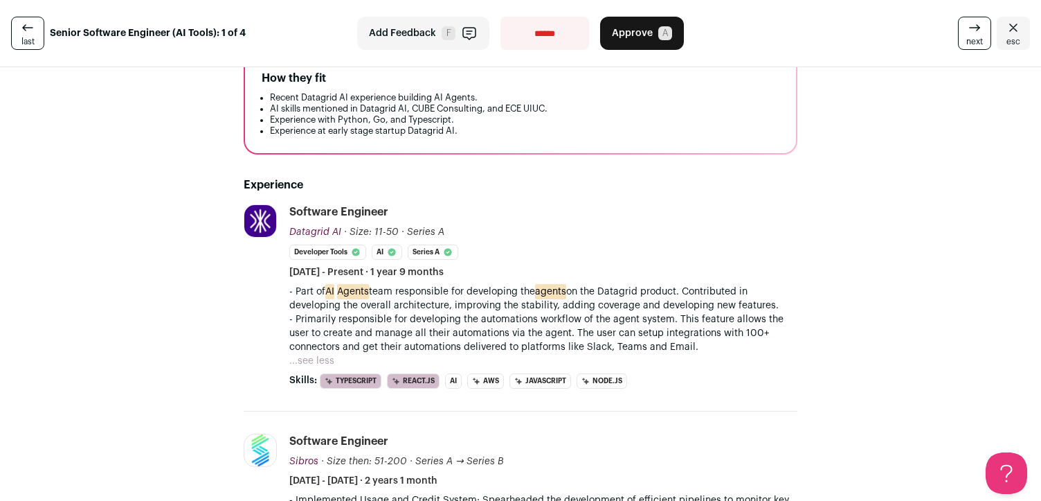
click at [516, 316] on p "- Primarily responsible for developing the automations workflow of the agent sy…" at bounding box center [543, 333] width 508 height 42
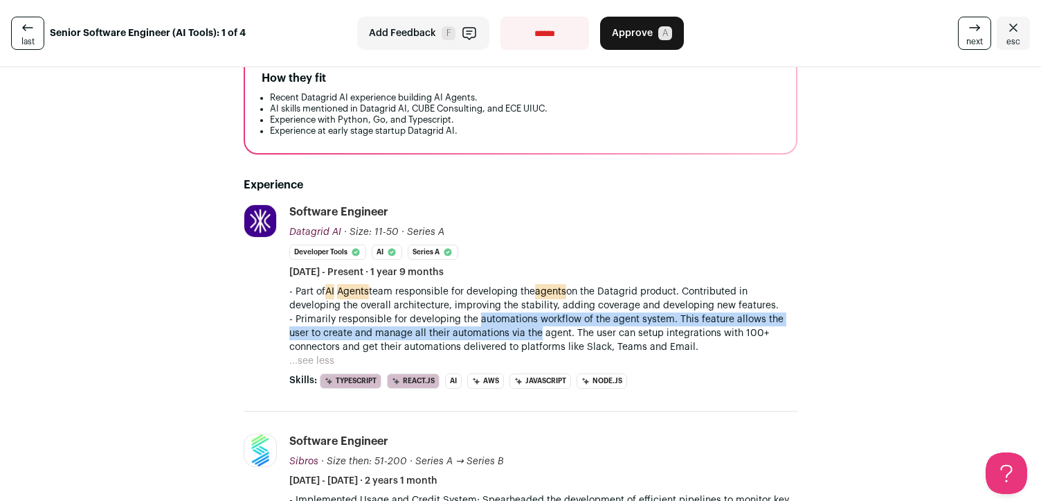
drag, startPoint x: 516, startPoint y: 316, endPoint x: 535, endPoint y: 332, distance: 25.5
click at [535, 332] on p "- Primarily responsible for developing the automations workflow of the agent sy…" at bounding box center [543, 333] width 508 height 42
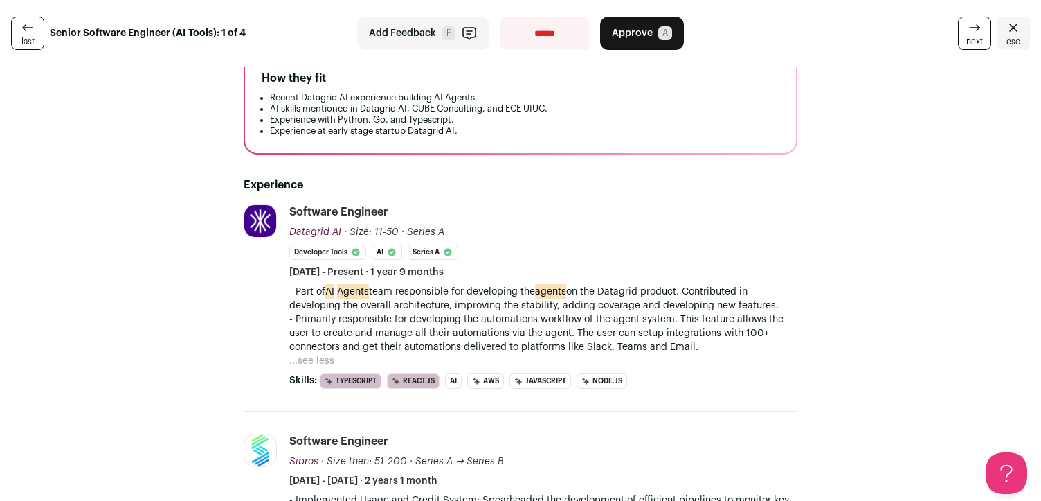
click at [321, 354] on button "...see less" at bounding box center [311, 361] width 45 height 14
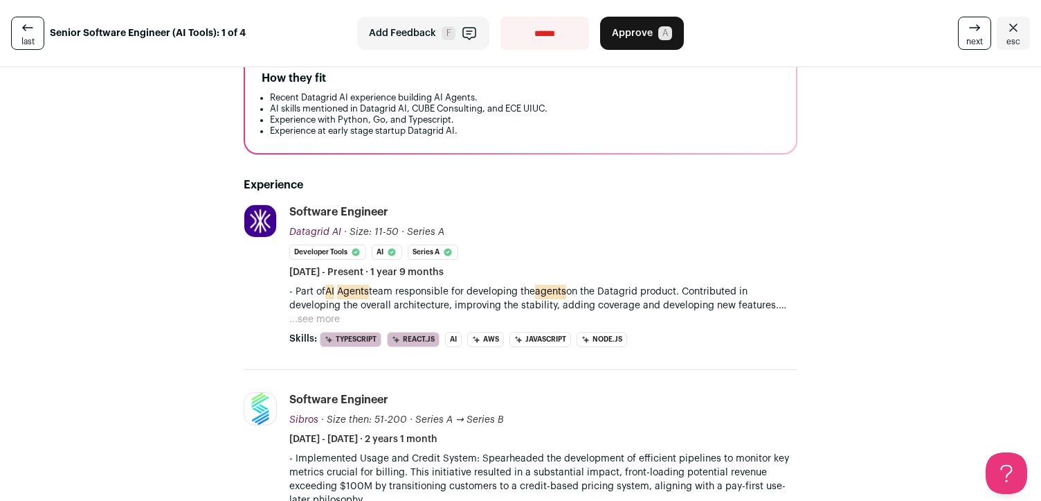
click at [325, 314] on button "...see more" at bounding box center [314, 319] width 51 height 14
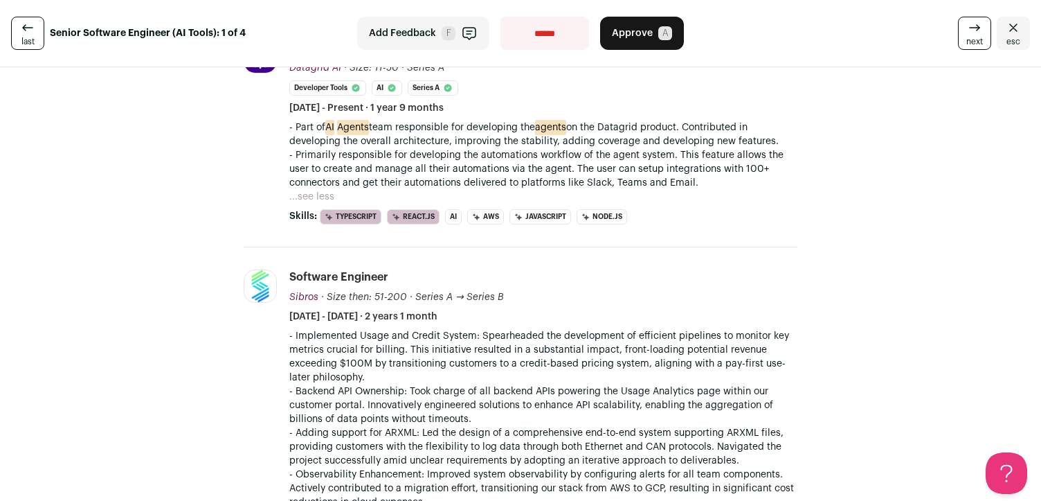
scroll to position [318, 0]
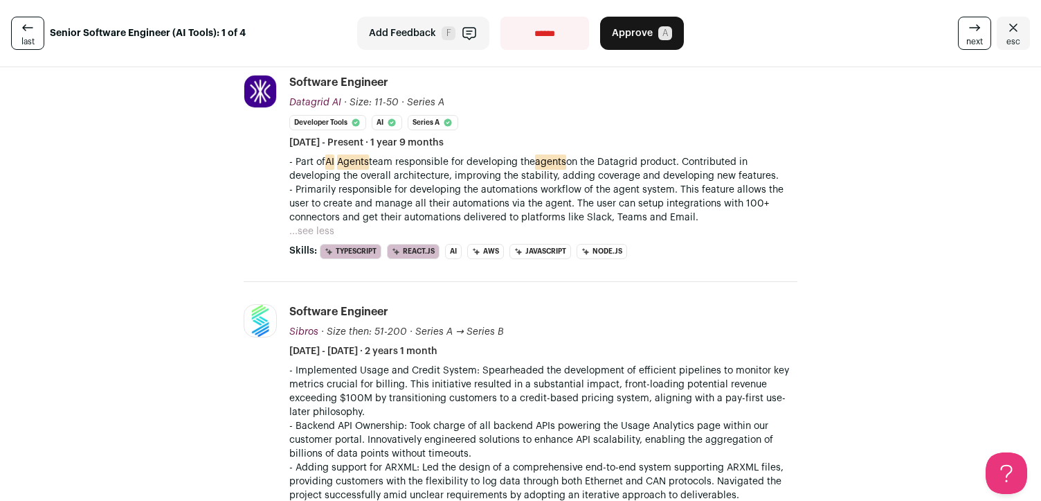
click at [572, 204] on p "- Primarily responsible for developing the automations workflow of the agent sy…" at bounding box center [543, 204] width 508 height 42
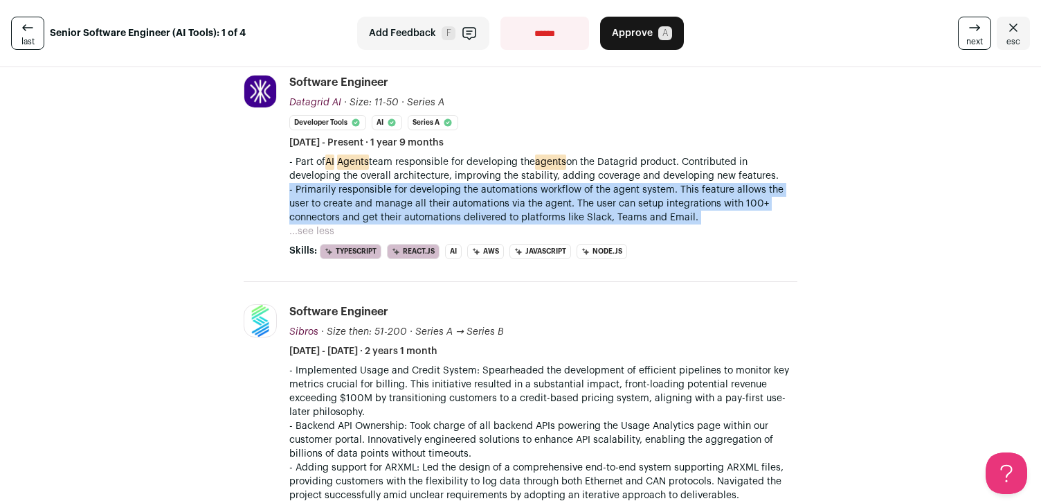
click at [572, 204] on p "- Primarily responsible for developing the automations workflow of the agent sy…" at bounding box center [543, 204] width 508 height 42
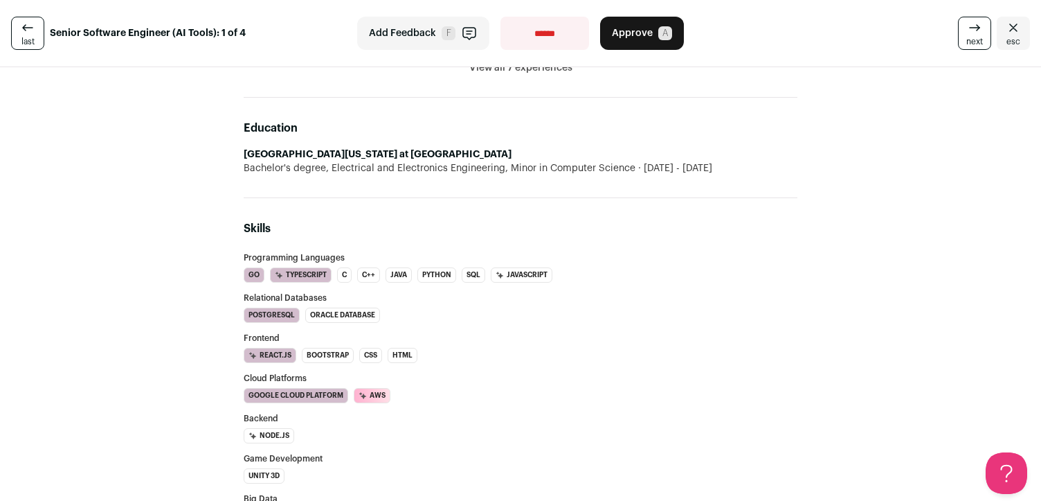
scroll to position [1214, 0]
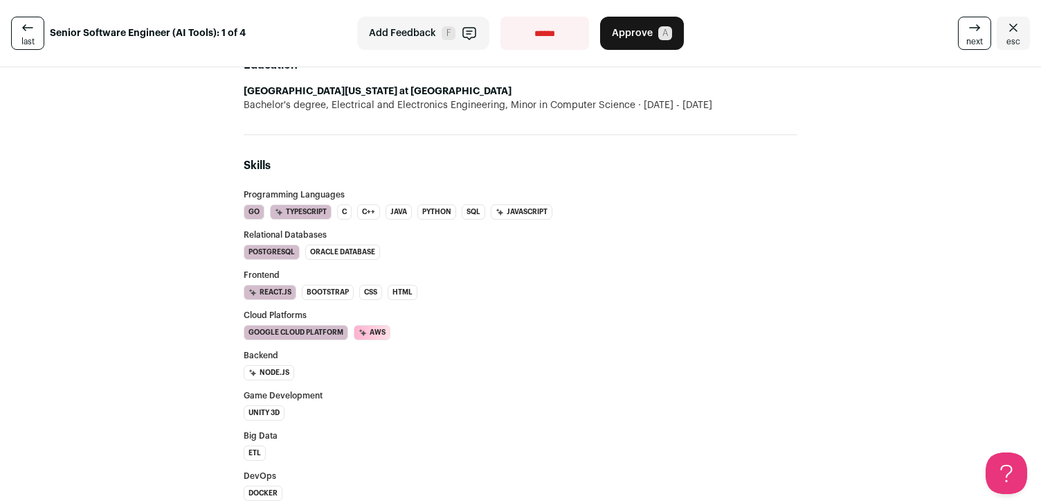
click at [258, 211] on li "Go" at bounding box center [254, 211] width 21 height 15
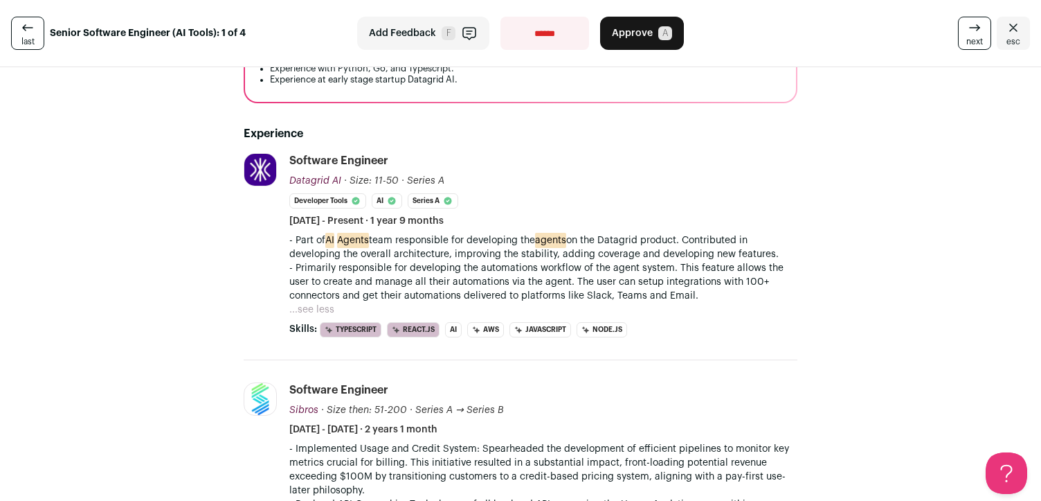
scroll to position [0, 0]
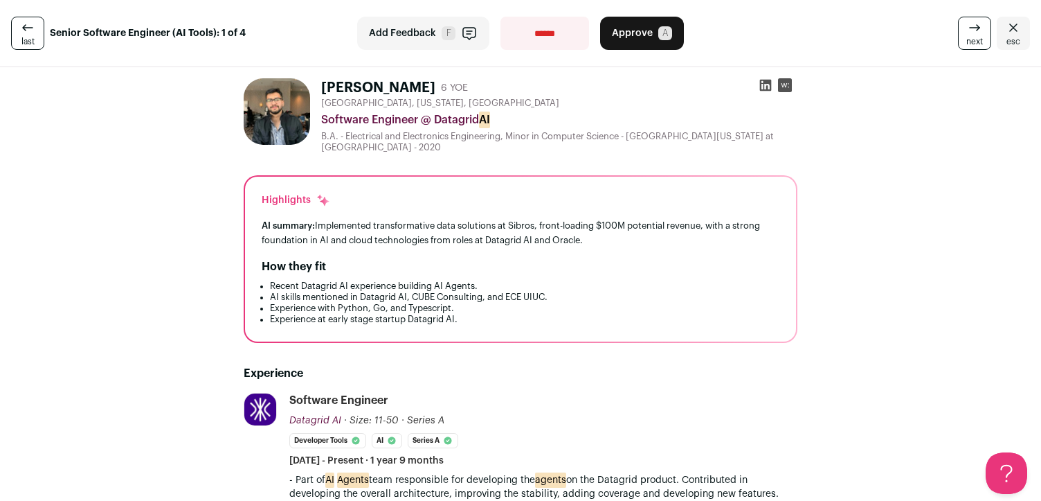
click at [446, 39] on span "F" at bounding box center [449, 33] width 14 height 14
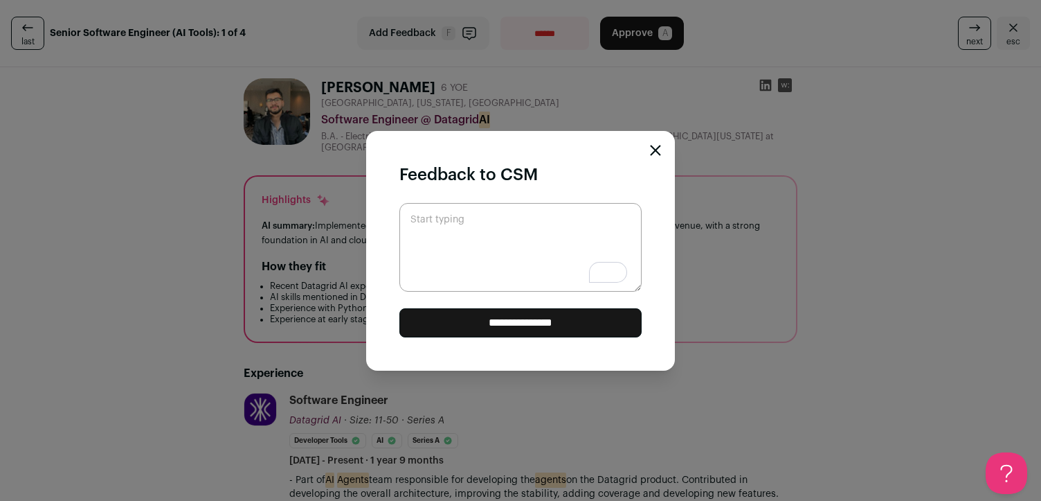
click at [460, 213] on textarea "Start typing" at bounding box center [521, 247] width 242 height 89
type textarea "**********"
click at [469, 325] on input "**********" at bounding box center [521, 322] width 242 height 29
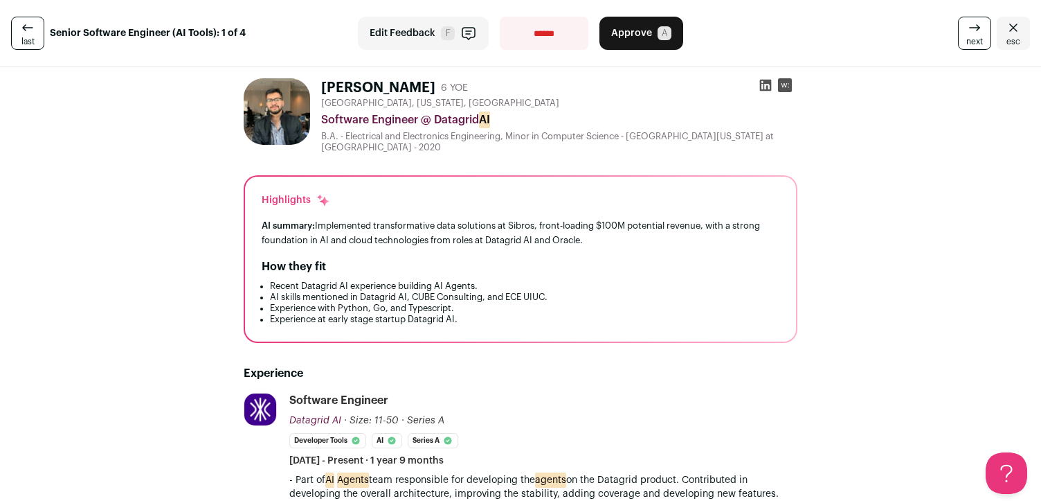
click at [658, 21] on button "Approve A" at bounding box center [642, 33] width 84 height 33
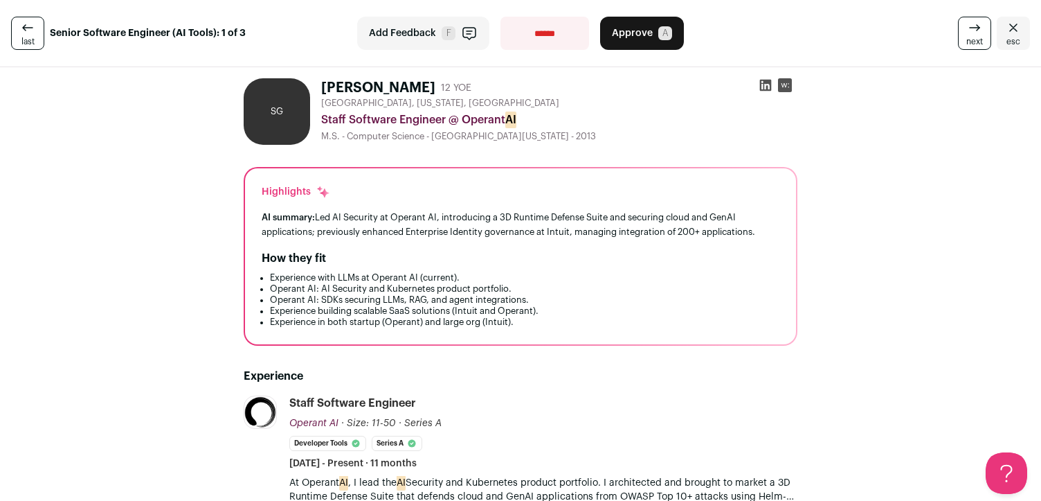
click at [450, 294] on li "Operant AI: AI Security and Kubernetes product portfolio." at bounding box center [525, 288] width 510 height 11
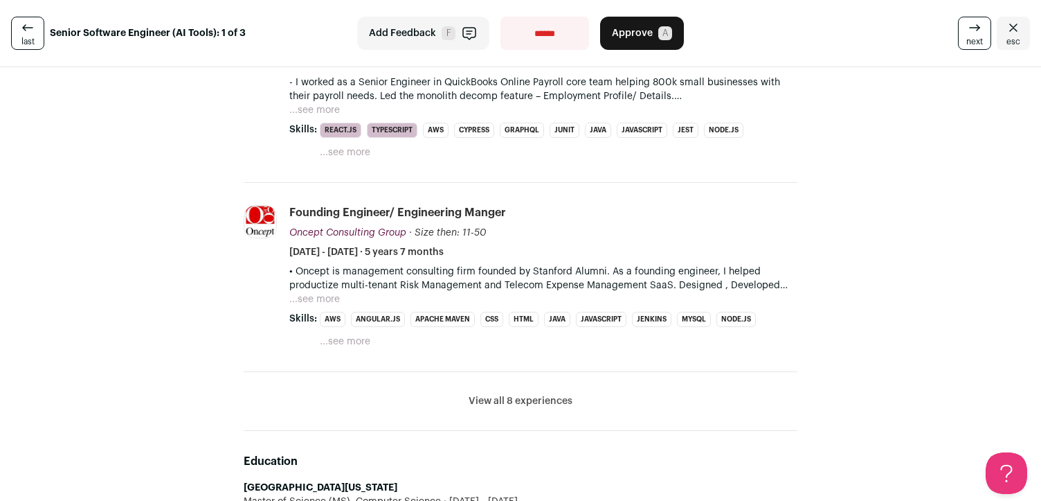
scroll to position [763, 0]
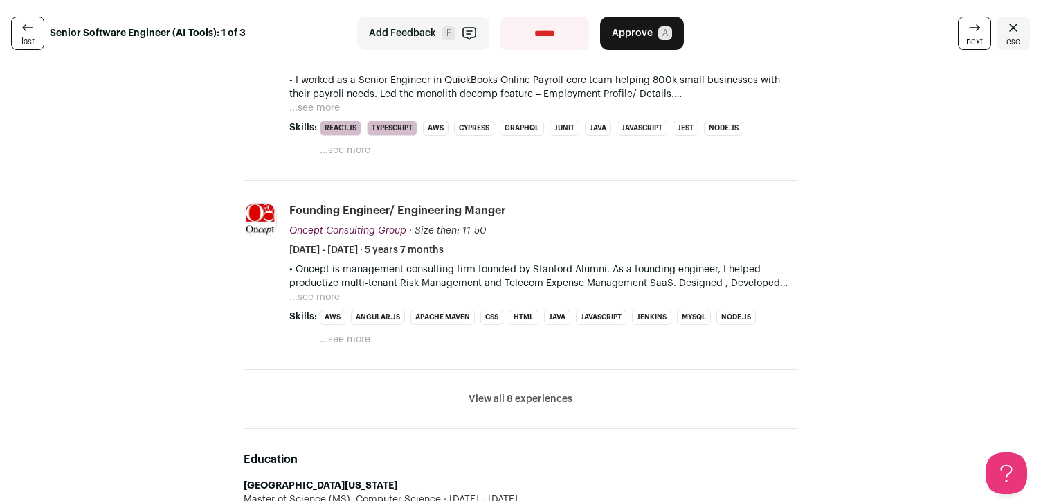
click at [537, 283] on p "• Oncept is management consulting firm founded by Stanford Alumni. As a foundin…" at bounding box center [543, 276] width 508 height 28
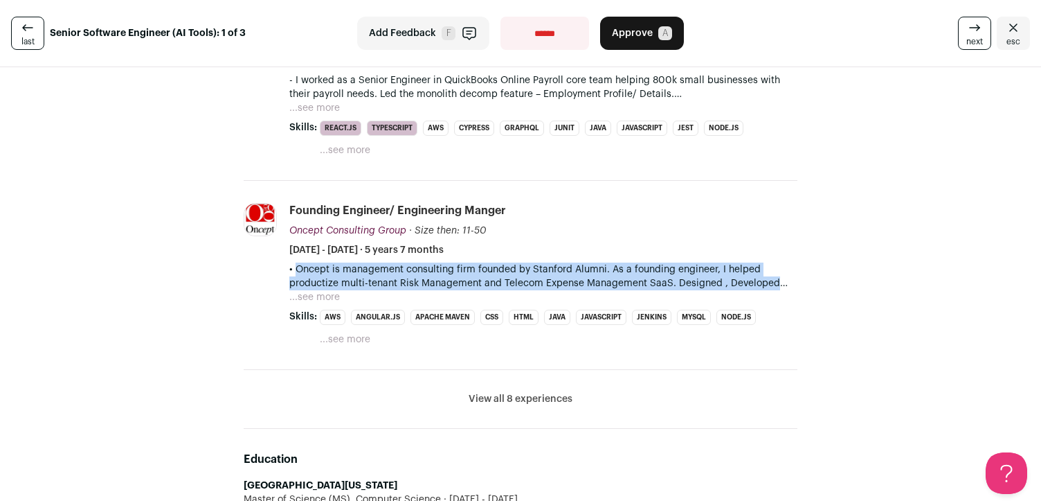
click at [537, 283] on p "• Oncept is management consulting firm founded by Stanford Alumni. As a foundin…" at bounding box center [543, 276] width 508 height 28
click at [519, 277] on p "• Oncept is management consulting firm founded by Stanford Alumni. As a foundin…" at bounding box center [543, 276] width 508 height 28
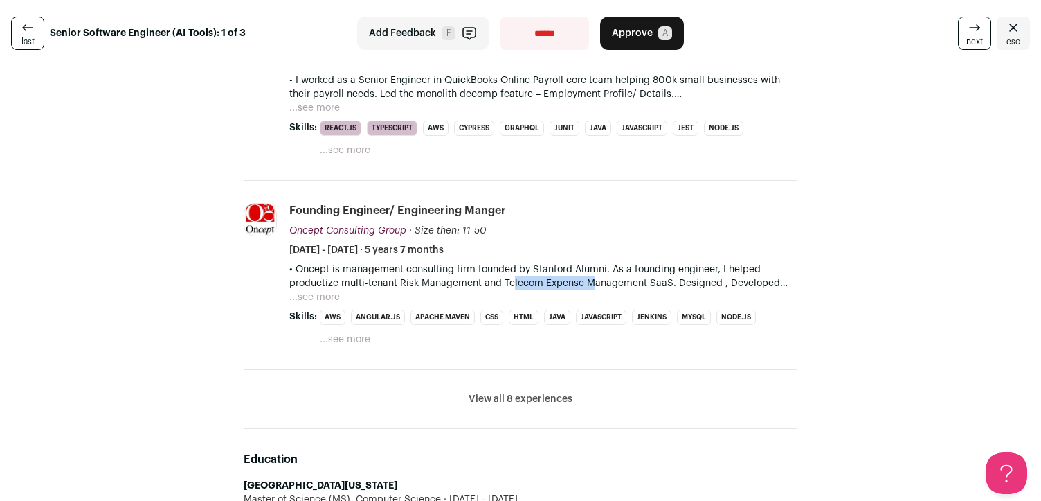
drag, startPoint x: 519, startPoint y: 277, endPoint x: 561, endPoint y: 277, distance: 41.5
click at [560, 277] on p "• Oncept is management consulting firm founded by Stanford Alumni. As a foundin…" at bounding box center [543, 276] width 508 height 28
click at [561, 277] on p "• Oncept is management consulting firm founded by Stanford Alumni. As a foundin…" at bounding box center [543, 276] width 508 height 28
click at [314, 302] on button "...see more" at bounding box center [314, 297] width 51 height 14
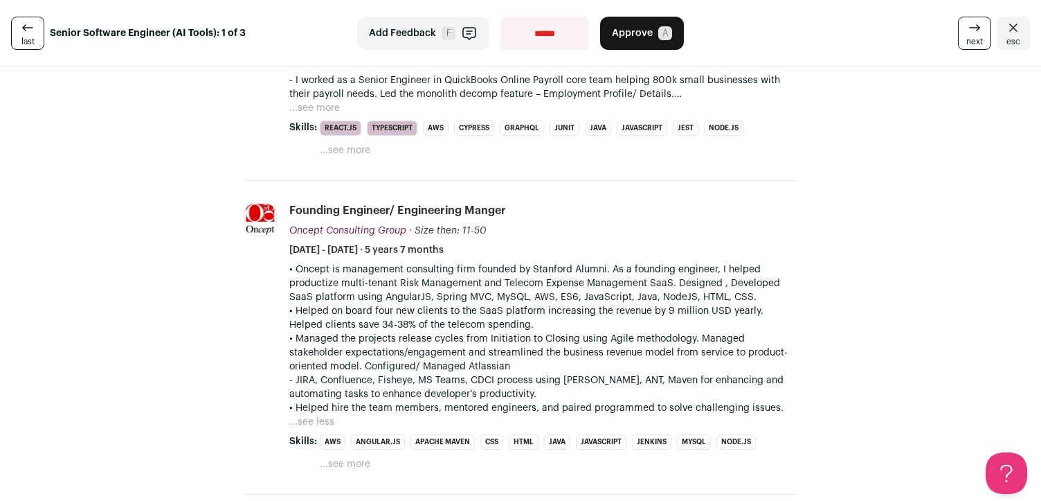
click at [382, 286] on p "• Oncept is management consulting firm founded by Stanford Alumni. As a foundin…" at bounding box center [543, 283] width 508 height 42
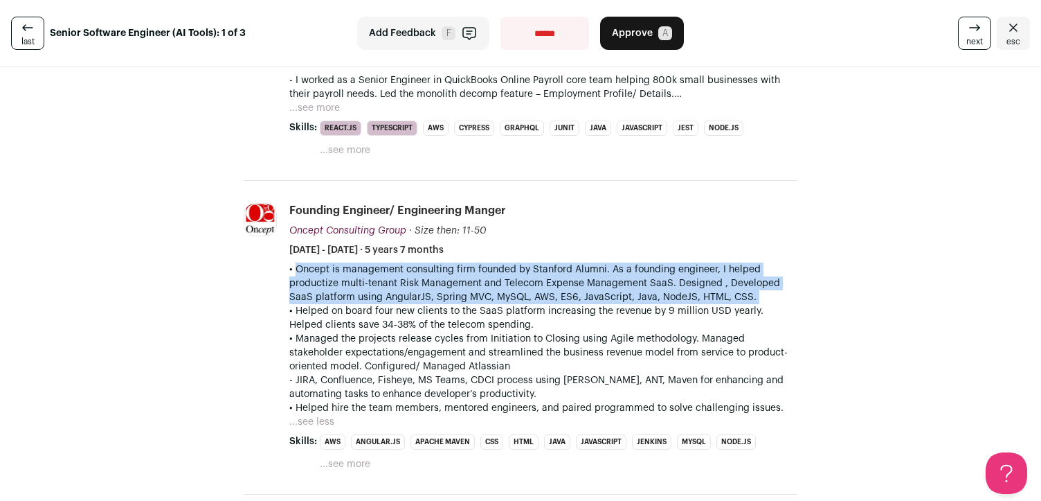
click at [382, 286] on p "• Oncept is management consulting firm founded by Stanford Alumni. As a foundin…" at bounding box center [543, 283] width 508 height 42
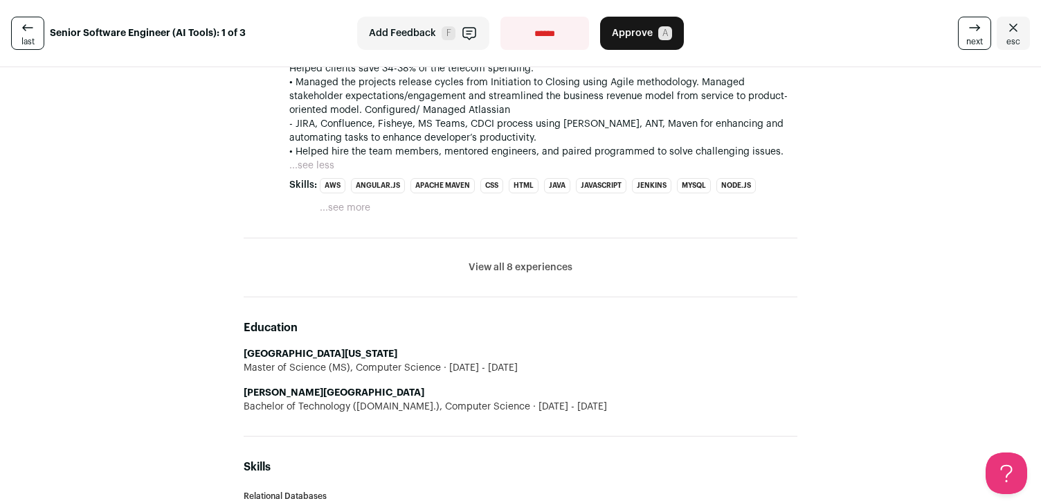
scroll to position [1066, 0]
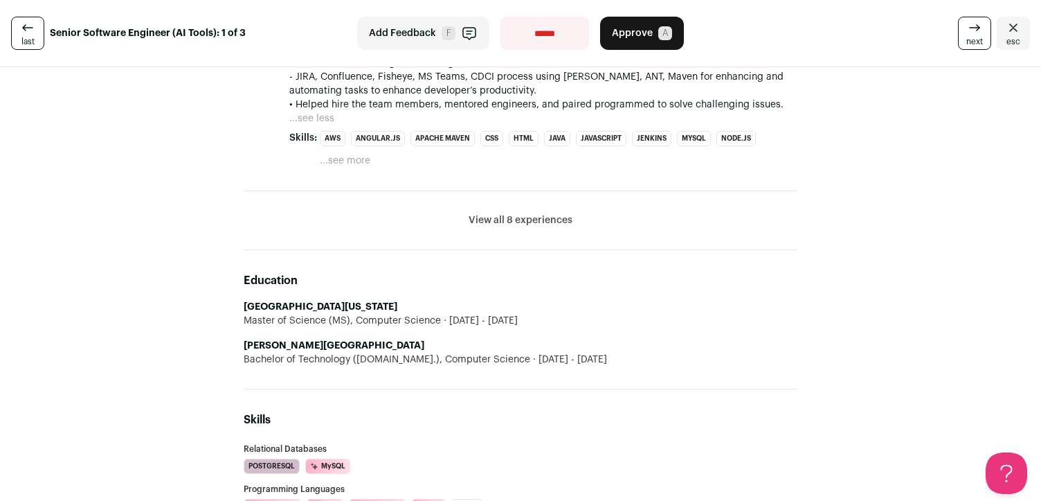
click at [396, 319] on div "Master of Science (MS), Computer Science [DATE] - [DATE]" at bounding box center [521, 321] width 554 height 14
drag, startPoint x: 396, startPoint y: 319, endPoint x: 524, endPoint y: 338, distance: 129.5
click at [526, 338] on ul "[GEOGRAPHIC_DATA][US_STATE] Master of Science (MS), Computer Science [DATE] - […" at bounding box center [521, 333] width 554 height 66
click at [524, 339] on li "[PERSON_NAME][GEOGRAPHIC_DATA] Bachelor of Technology ([DOMAIN_NAME].), Compute…" at bounding box center [521, 353] width 554 height 28
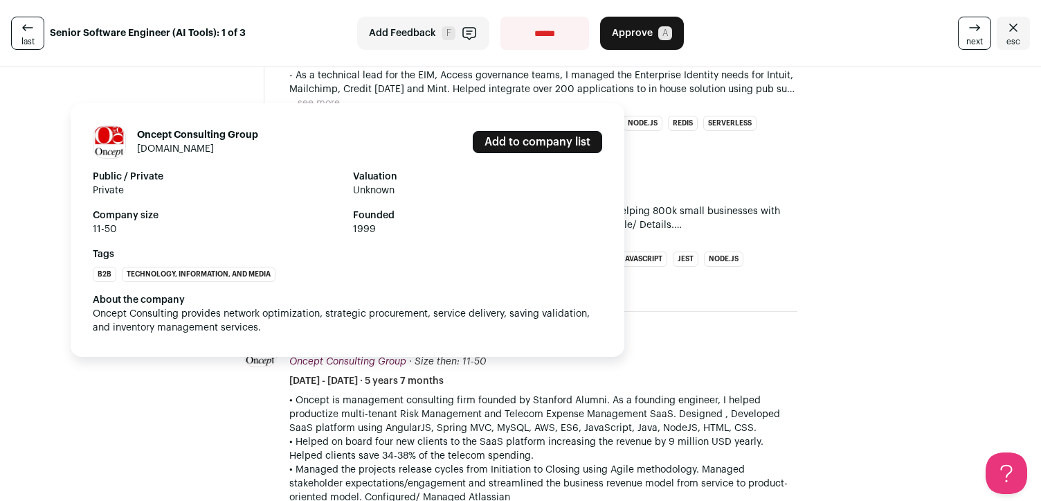
scroll to position [624, 0]
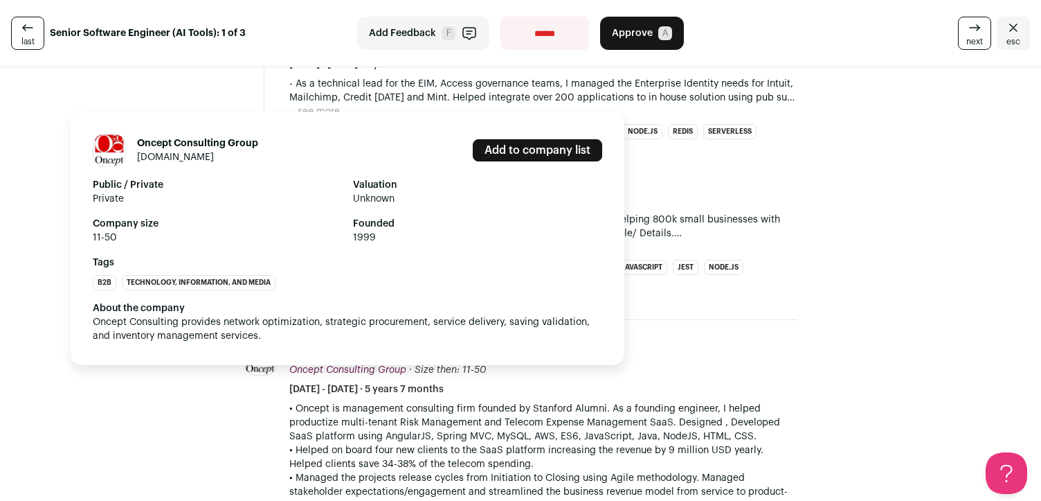
click at [337, 373] on span "Oncept Consulting Group" at bounding box center [347, 370] width 117 height 10
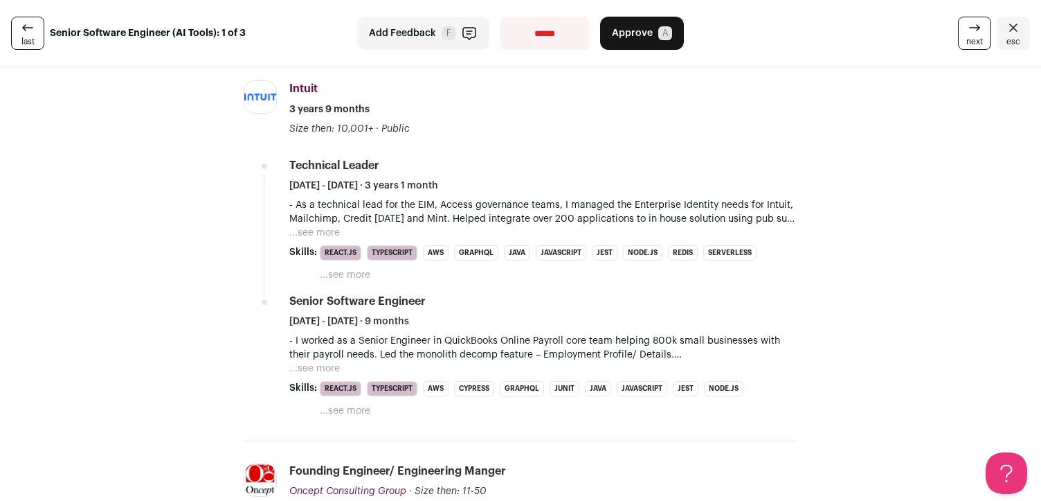
scroll to position [501, 0]
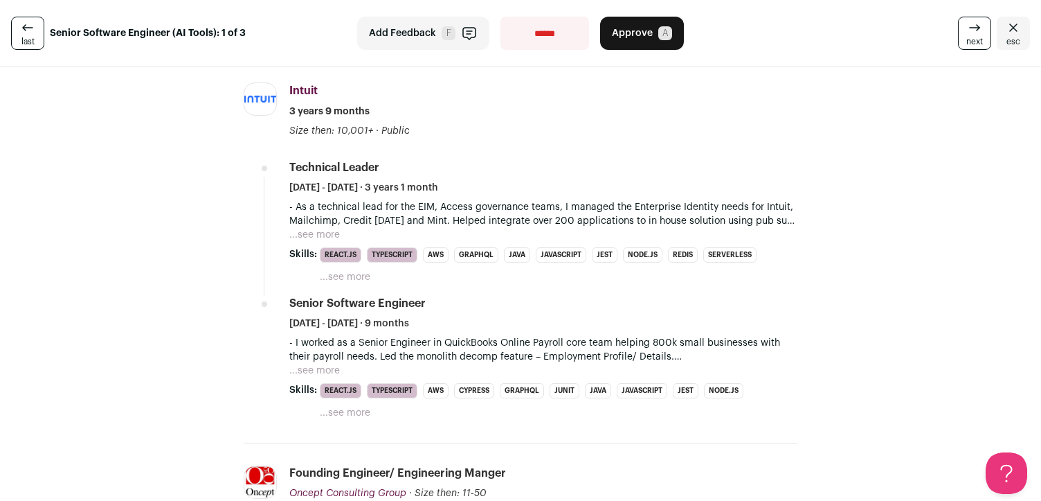
click at [334, 368] on button "...see more" at bounding box center [314, 371] width 51 height 14
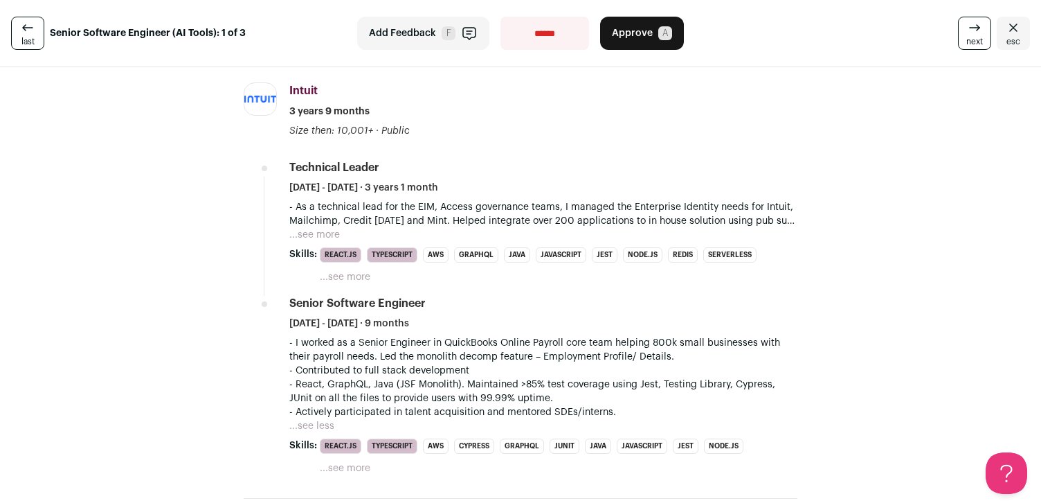
click at [373, 352] on p "- I worked as a Senior Engineer in QuickBooks Online Payroll core team helping …" at bounding box center [543, 350] width 508 height 28
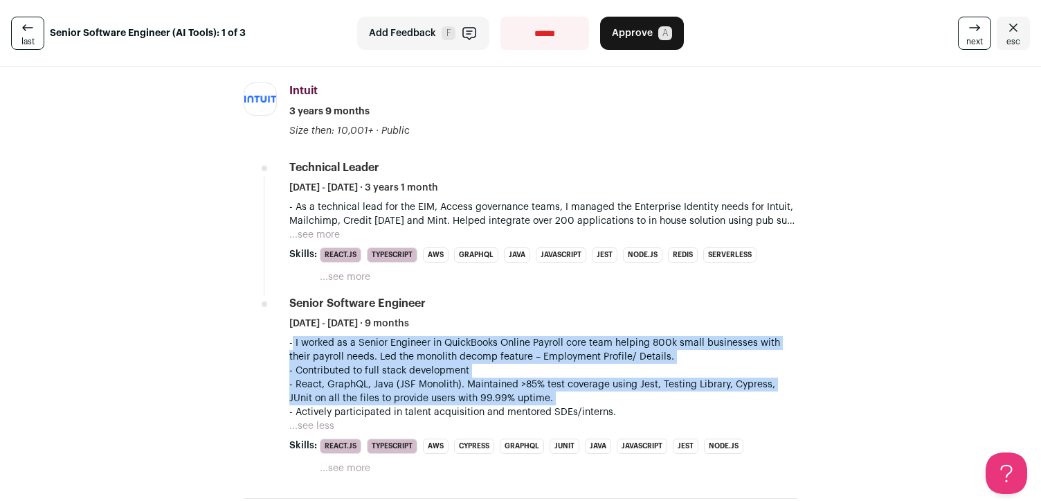
drag, startPoint x: 373, startPoint y: 352, endPoint x: 386, endPoint y: 384, distance: 34.5
click at [386, 384] on div "- I worked as a Senior Engineer in QuickBooks Online Payroll core team helping …" at bounding box center [543, 377] width 508 height 83
click at [386, 384] on p "- Contributed to full stack development - React, GraphQL, Java (JSF Monolith). …" at bounding box center [543, 385] width 508 height 42
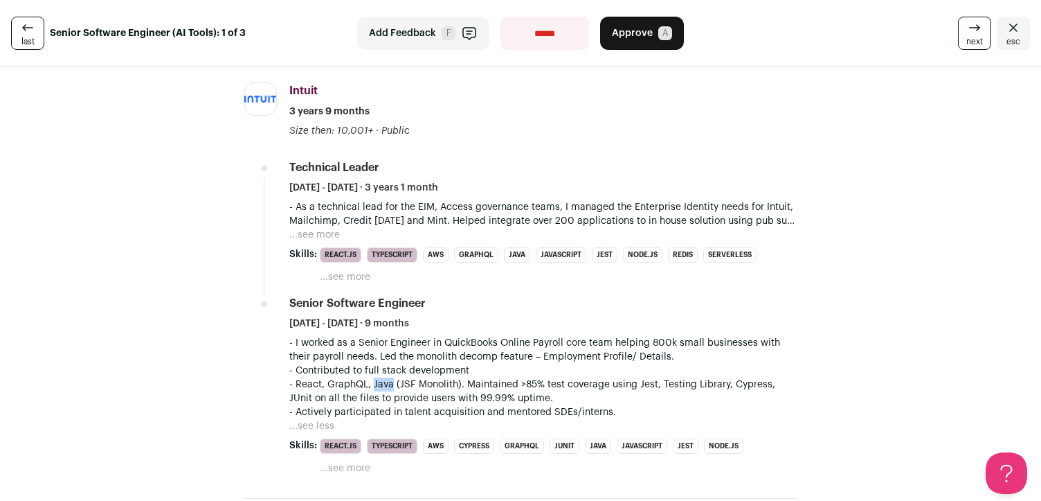
click at [386, 384] on p "- Contributed to full stack development - React, GraphQL, Java (JSF Monolith). …" at bounding box center [543, 385] width 508 height 42
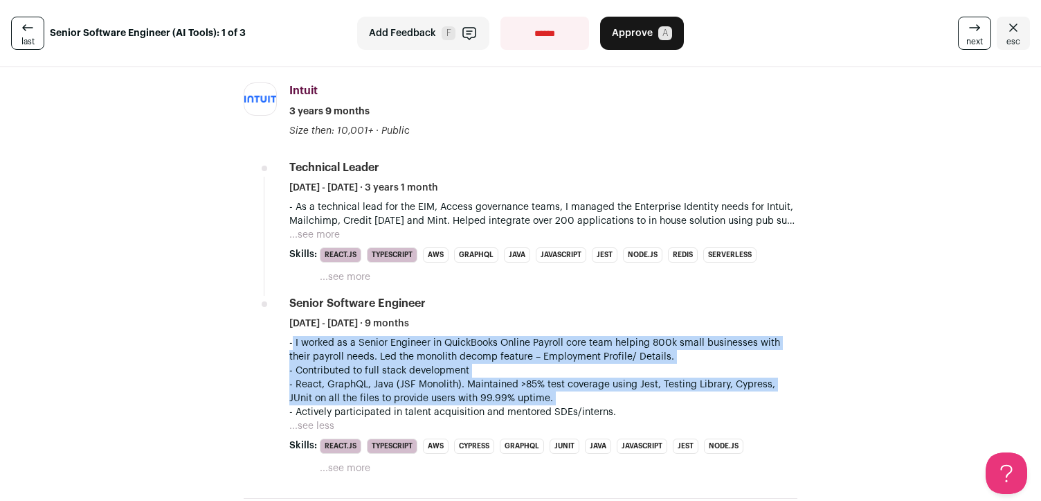
drag, startPoint x: 386, startPoint y: 384, endPoint x: 395, endPoint y: 345, distance: 39.8
click at [395, 345] on div "- I worked as a Senior Engineer in QuickBooks Online Payroll core team helping …" at bounding box center [543, 377] width 508 height 83
click at [395, 345] on p "- I worked as a Senior Engineer in QuickBooks Online Payroll core team helping …" at bounding box center [543, 350] width 508 height 28
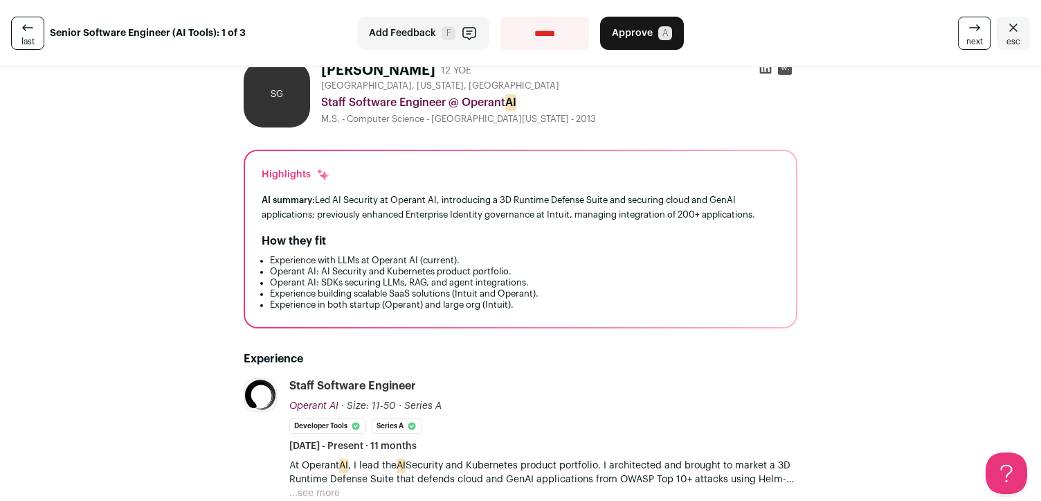
scroll to position [0, 0]
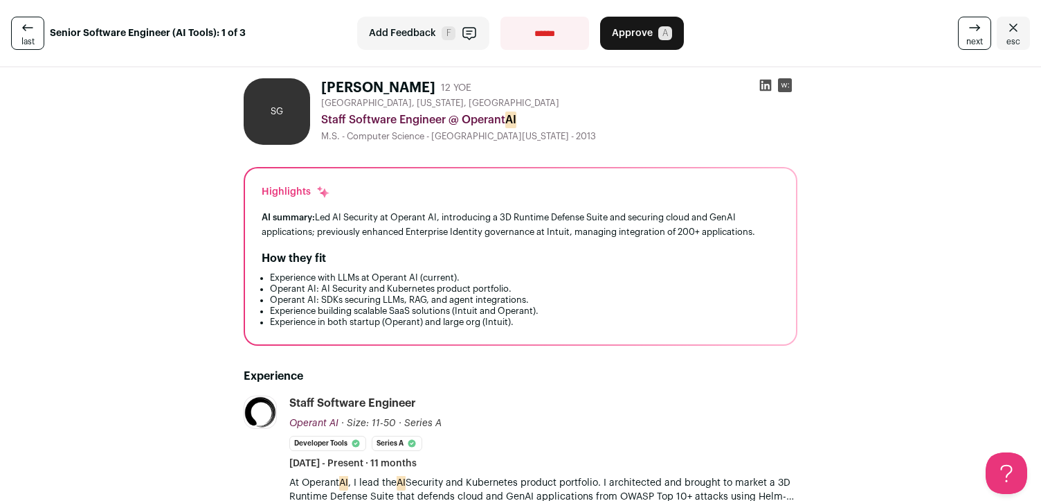
click at [764, 89] on icon at bounding box center [766, 85] width 14 height 14
click at [446, 30] on span "F" at bounding box center [449, 33] width 14 height 14
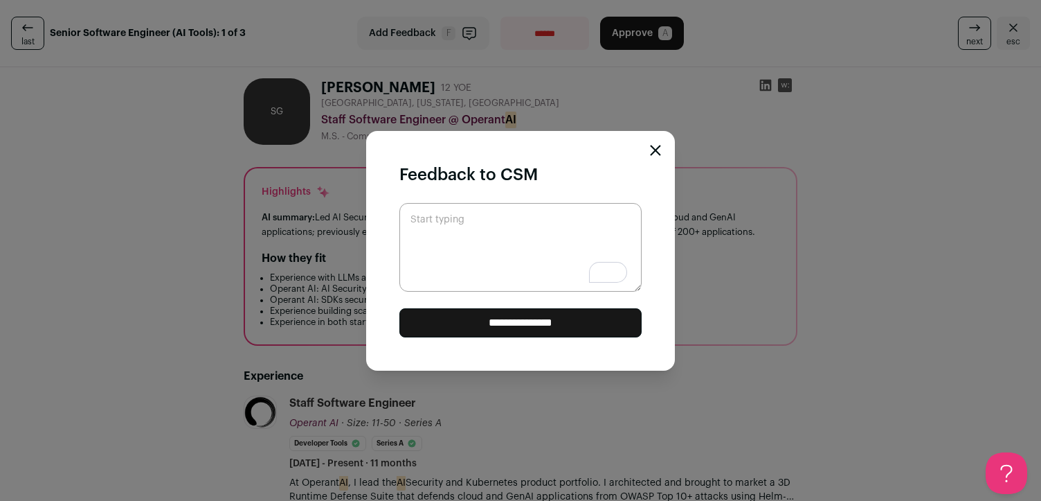
click at [482, 273] on textarea "Start typing" at bounding box center [521, 247] width 242 height 89
type textarea "**********"
click at [466, 312] on input "**********" at bounding box center [521, 322] width 242 height 29
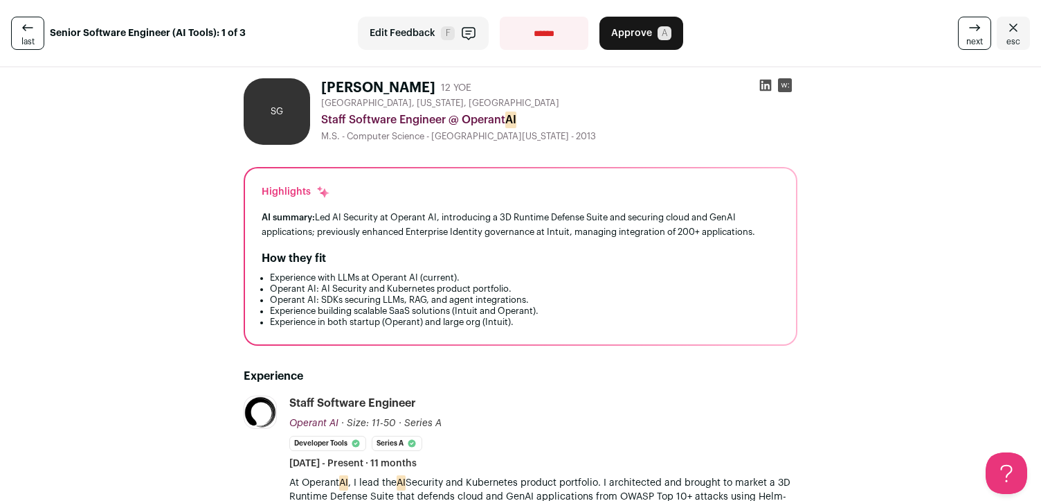
click at [645, 37] on span "Approve" at bounding box center [631, 33] width 41 height 14
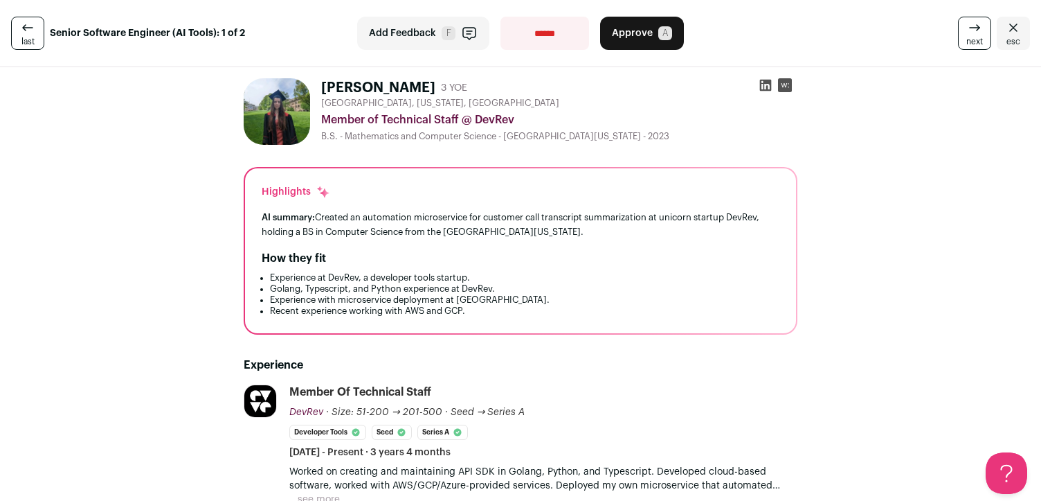
click at [423, 125] on div "Member of Technical Staff @ DevRev" at bounding box center [559, 119] width 476 height 17
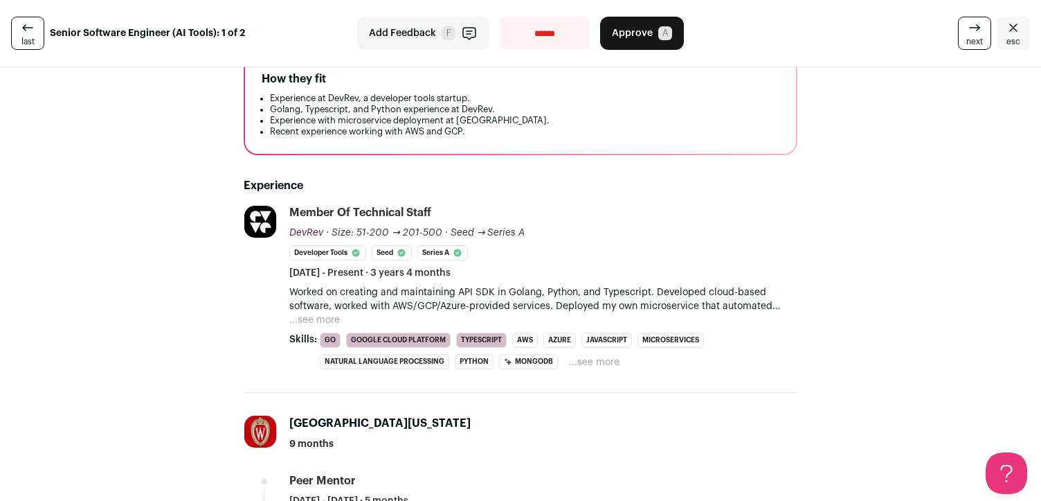
scroll to position [172, 0]
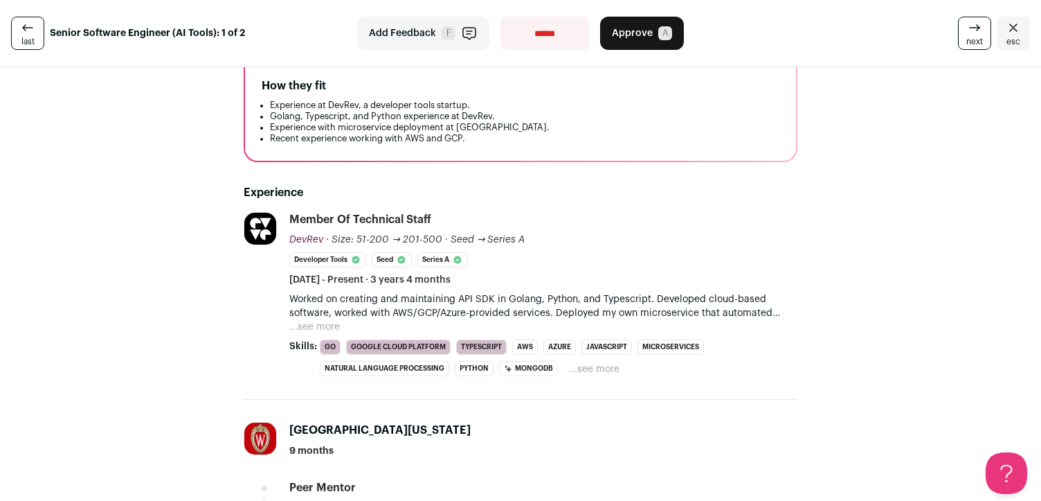
click at [314, 299] on p "Worked on creating and maintaining API SDK in Golang, Python, and Typescript. D…" at bounding box center [543, 306] width 508 height 28
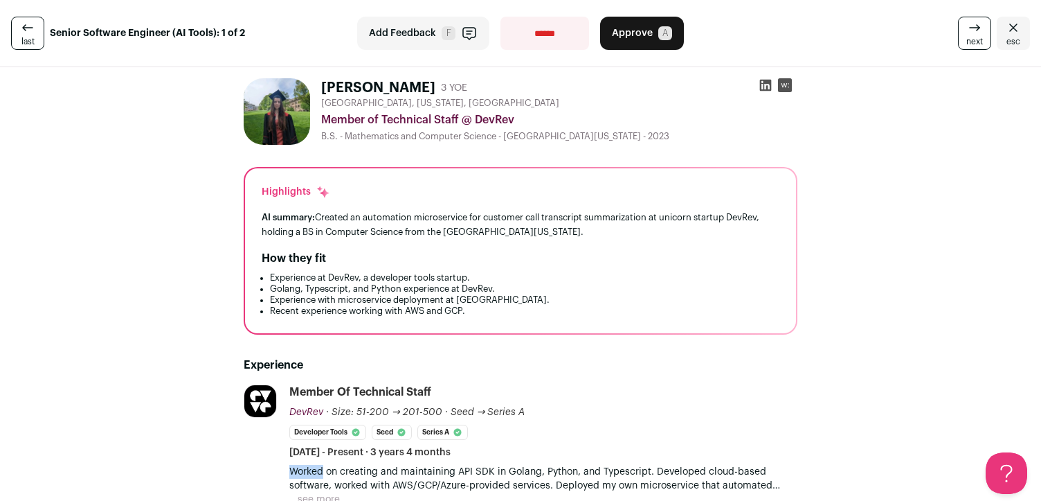
scroll to position [5, 0]
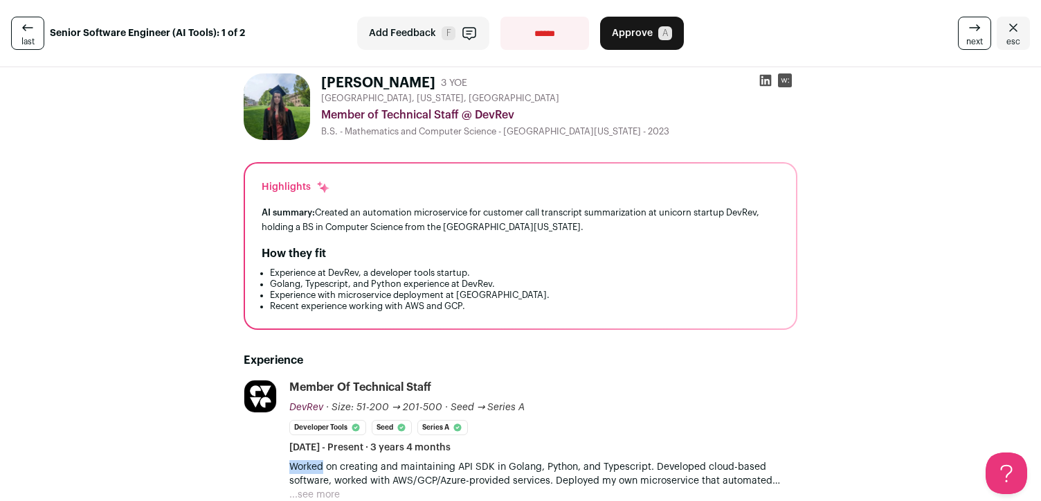
click at [548, 44] on select "**********" at bounding box center [545, 33] width 89 height 33
select select "**********"
click at [501, 17] on select "**********" at bounding box center [545, 33] width 89 height 33
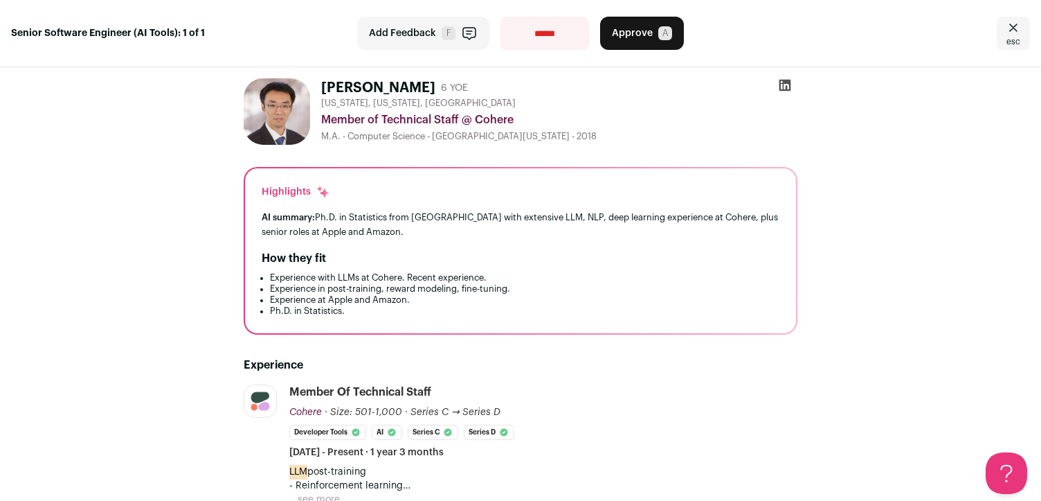
click at [585, 211] on div "AI summary: Ph.D. in Statistics from [GEOGRAPHIC_DATA] with extensive LLM, NLP,…" at bounding box center [521, 224] width 518 height 29
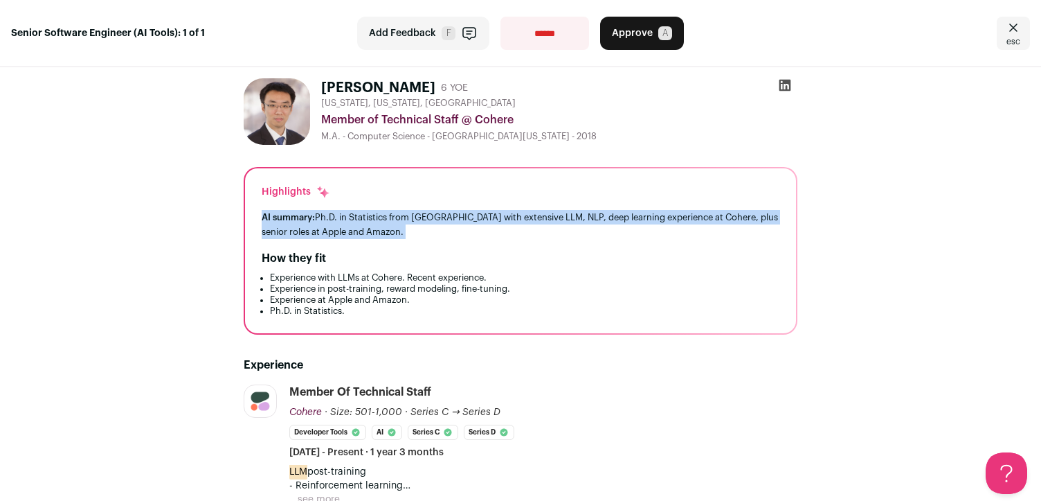
click at [585, 211] on div "AI summary: Ph.D. in Statistics from [GEOGRAPHIC_DATA] with extensive LLM, NLP,…" at bounding box center [521, 224] width 518 height 29
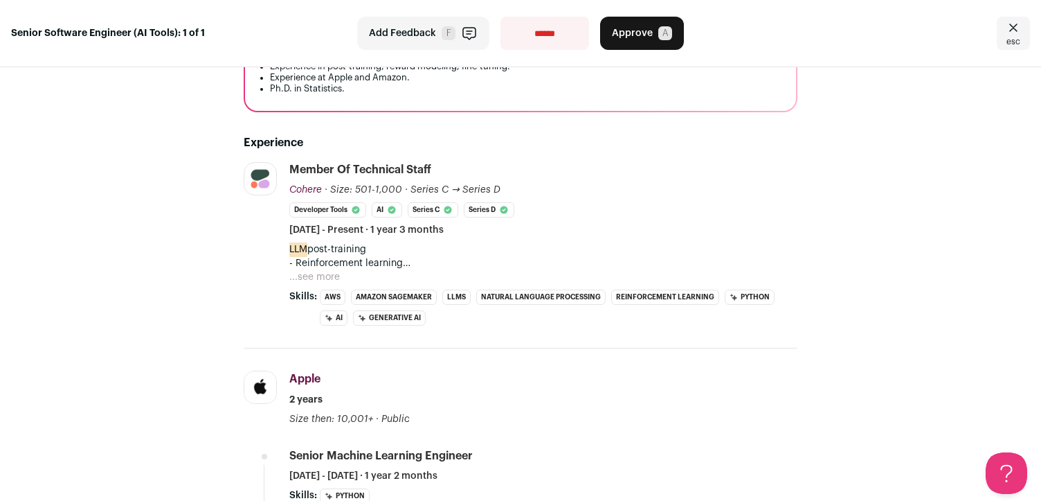
scroll to position [230, 0]
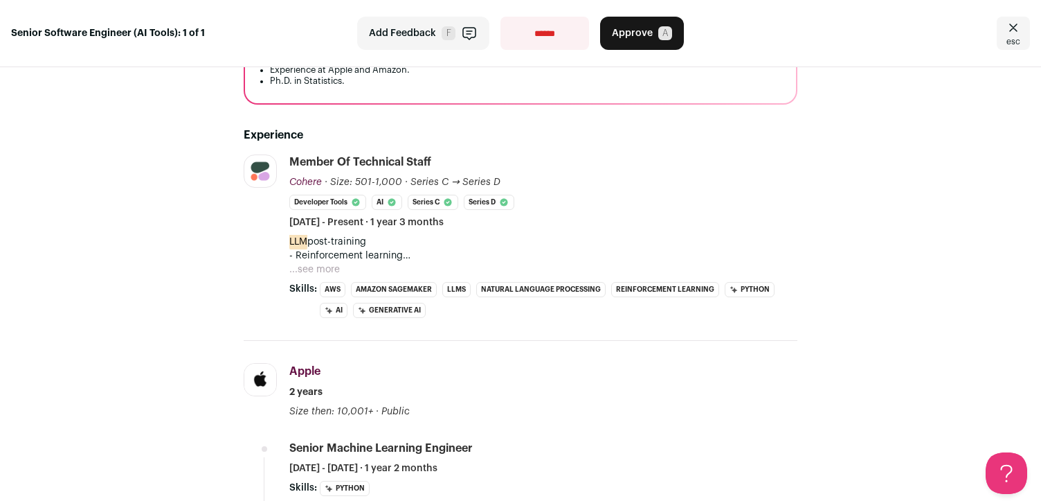
click at [328, 272] on button "...see more" at bounding box center [314, 269] width 51 height 14
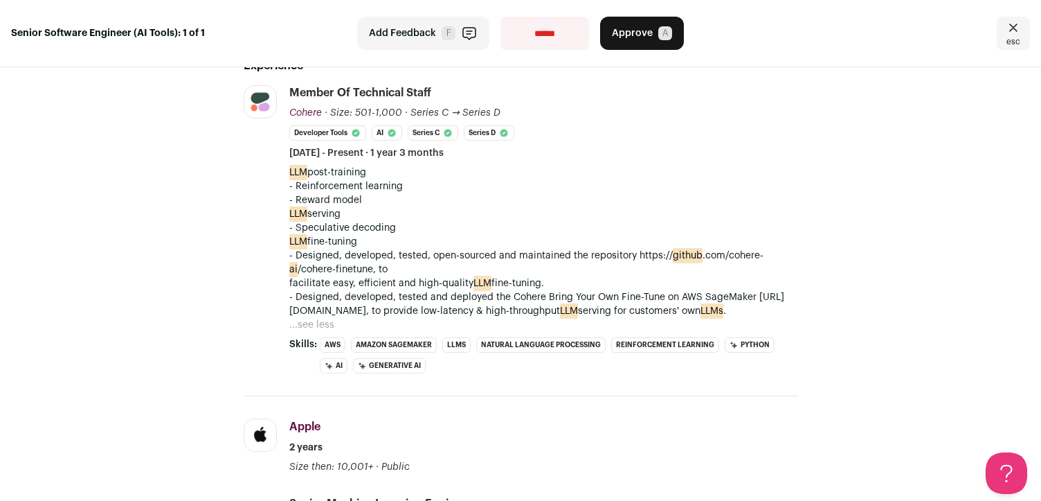
scroll to position [289, 0]
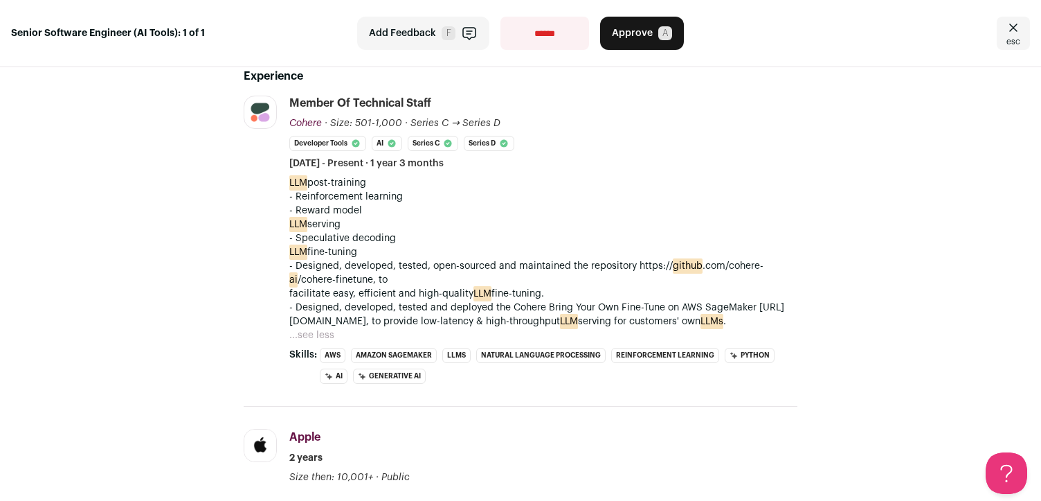
click at [630, 297] on p "- Designed, developed, tested, open-sourced and maintained the repository https…" at bounding box center [543, 280] width 508 height 42
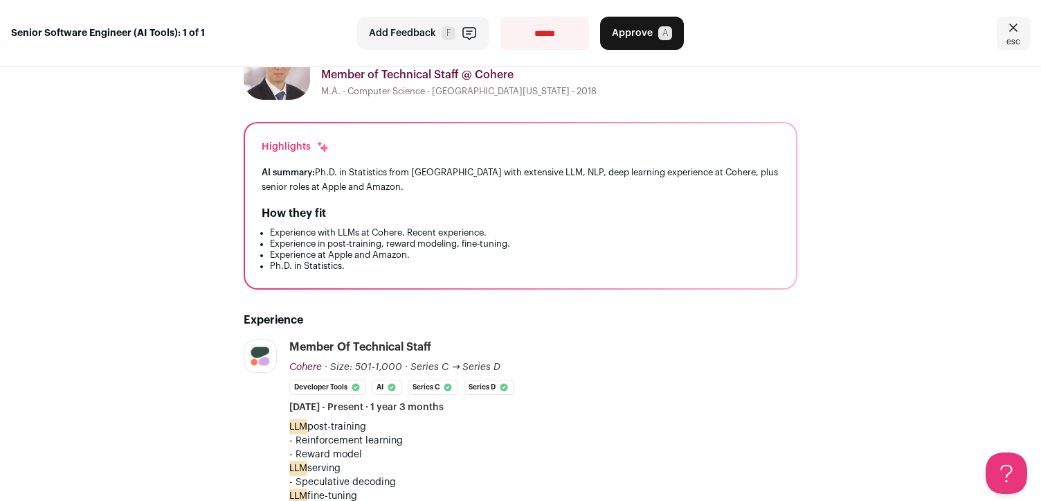
scroll to position [0, 0]
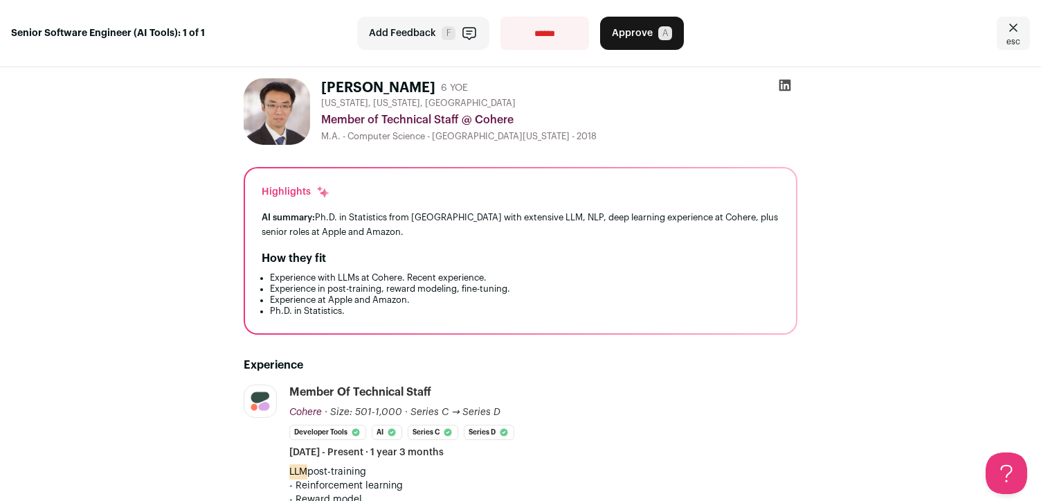
click at [381, 43] on button "Add Feedback F" at bounding box center [423, 33] width 132 height 33
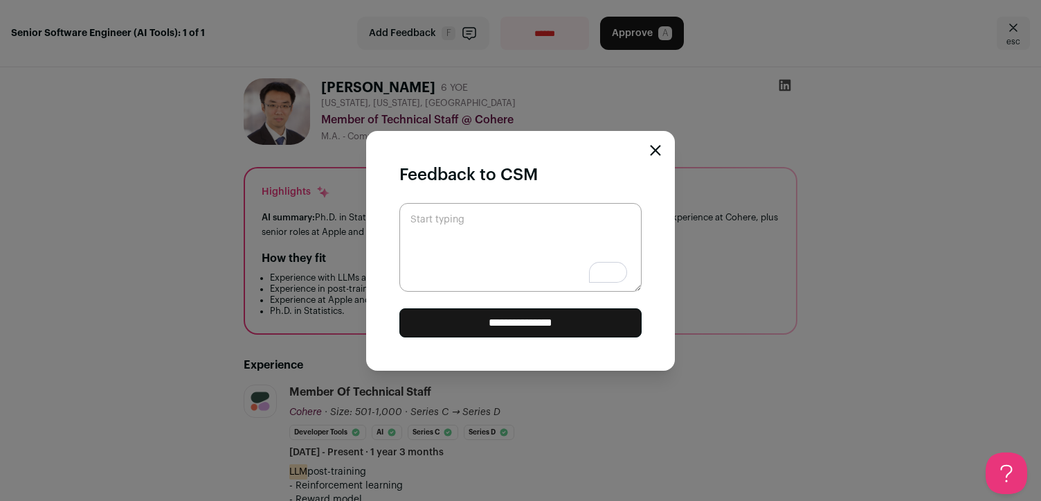
click at [452, 238] on textarea "Start typing" at bounding box center [521, 247] width 242 height 89
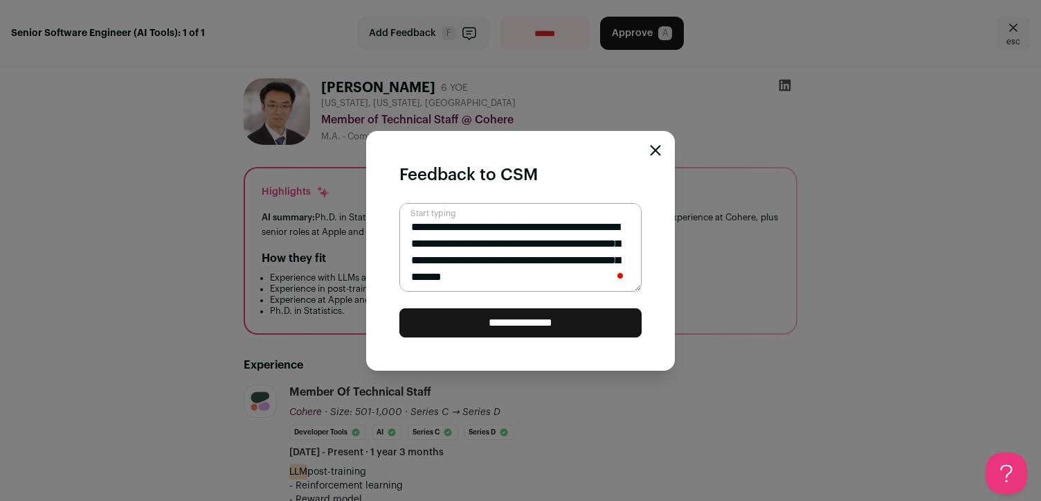
scroll to position [12, 0]
click at [447, 267] on textarea "**********" at bounding box center [521, 247] width 242 height 89
drag, startPoint x: 447, startPoint y: 267, endPoint x: 414, endPoint y: 267, distance: 33.2
click at [414, 267] on textarea "**********" at bounding box center [521, 247] width 242 height 89
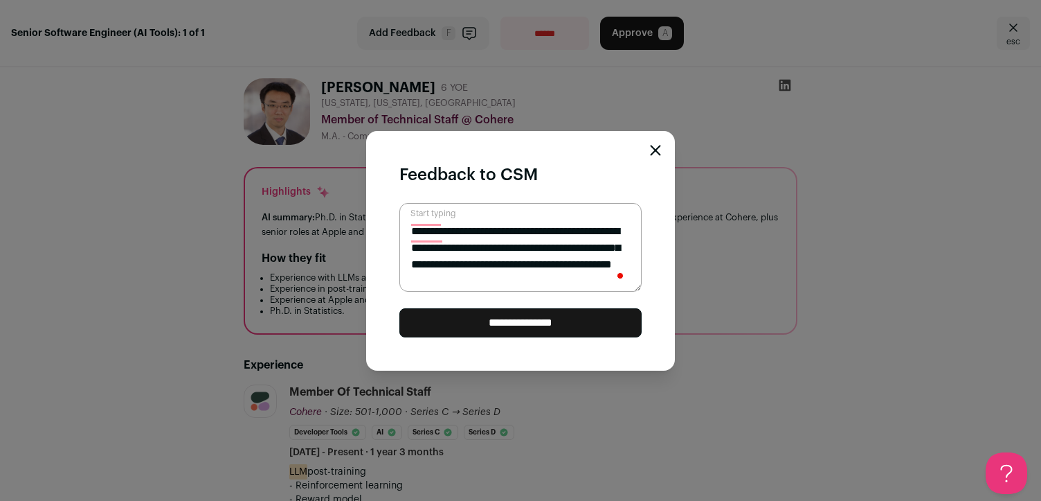
scroll to position [4, 0]
drag, startPoint x: 528, startPoint y: 236, endPoint x: 423, endPoint y: 177, distance: 120.6
click at [423, 177] on div "**********" at bounding box center [520, 251] width 309 height 240
click at [533, 265] on textarea "**********" at bounding box center [521, 247] width 242 height 89
drag, startPoint x: 533, startPoint y: 265, endPoint x: 657, endPoint y: 265, distance: 124.6
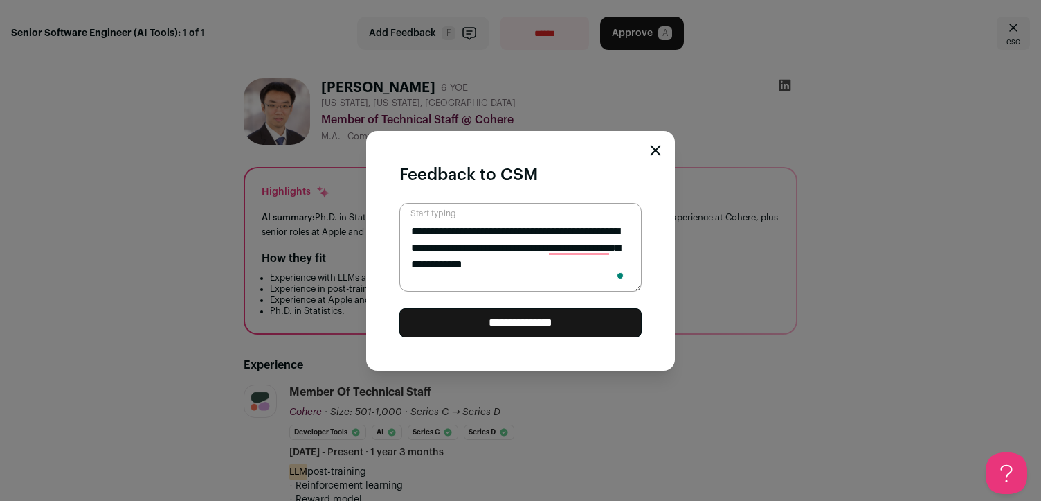
click at [657, 265] on div "**********" at bounding box center [520, 251] width 309 height 240
click at [607, 264] on textarea "**********" at bounding box center [521, 247] width 242 height 89
click at [625, 264] on textarea "**********" at bounding box center [521, 247] width 242 height 89
click at [551, 271] on textarea "**********" at bounding box center [521, 247] width 242 height 89
click at [551, 269] on textarea "**********" at bounding box center [521, 247] width 242 height 89
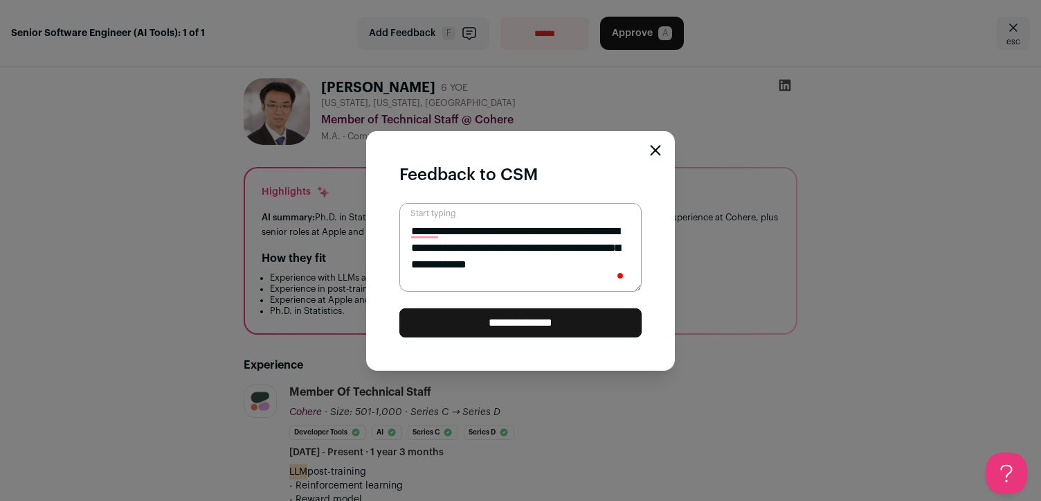
click at [551, 269] on textarea "**********" at bounding box center [521, 247] width 242 height 89
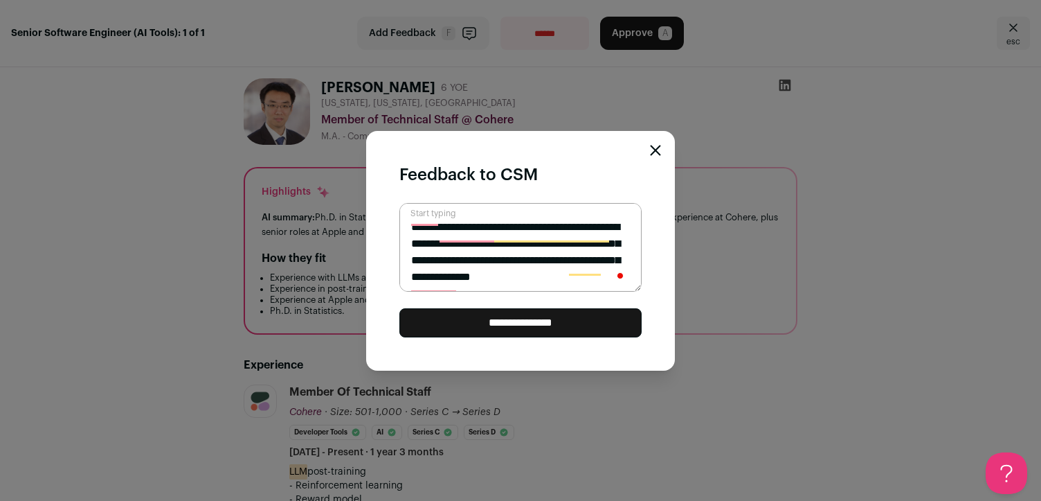
click at [592, 271] on textarea "**********" at bounding box center [521, 247] width 242 height 89
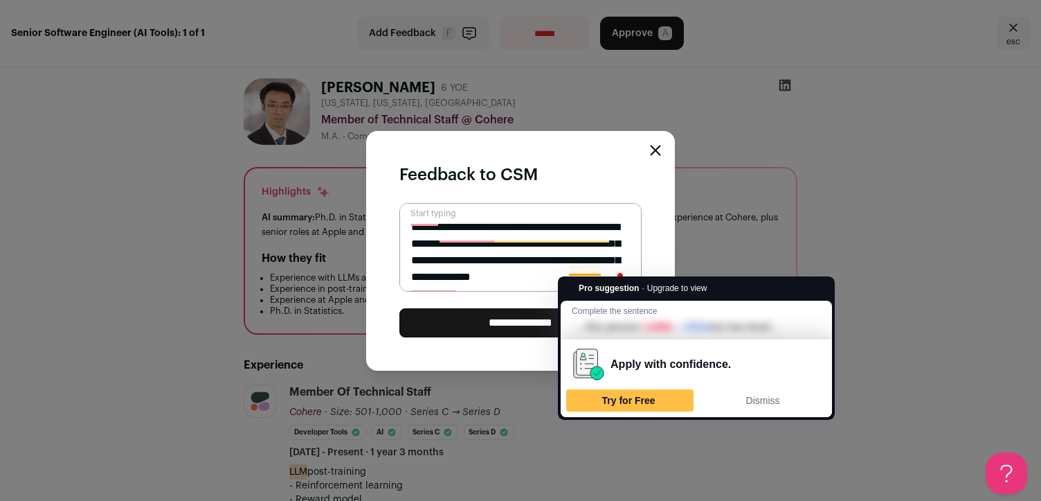
drag, startPoint x: 592, startPoint y: 271, endPoint x: 592, endPoint y: 283, distance: 11.8
click at [592, 283] on html "**********" at bounding box center [520, 250] width 1041 height 501
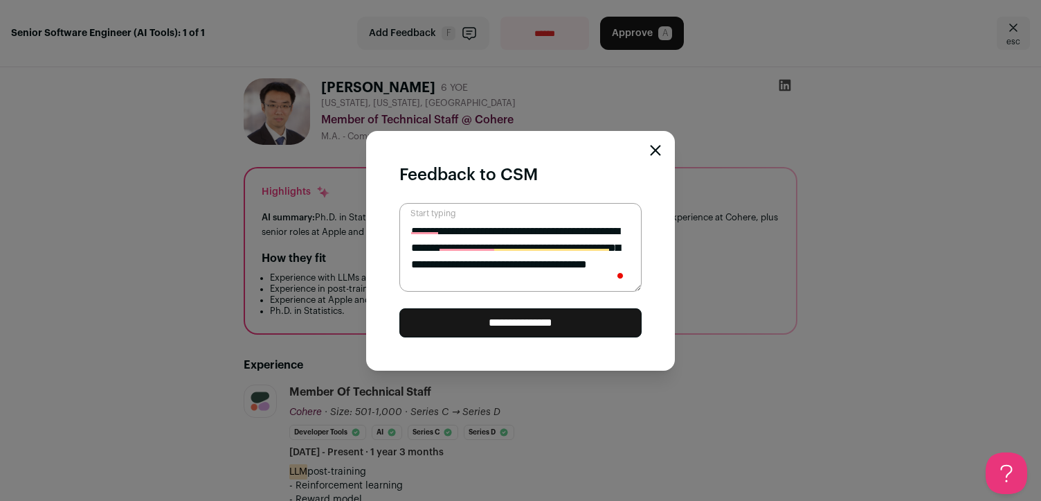
type textarea "**********"
click at [569, 314] on input "**********" at bounding box center [521, 322] width 242 height 29
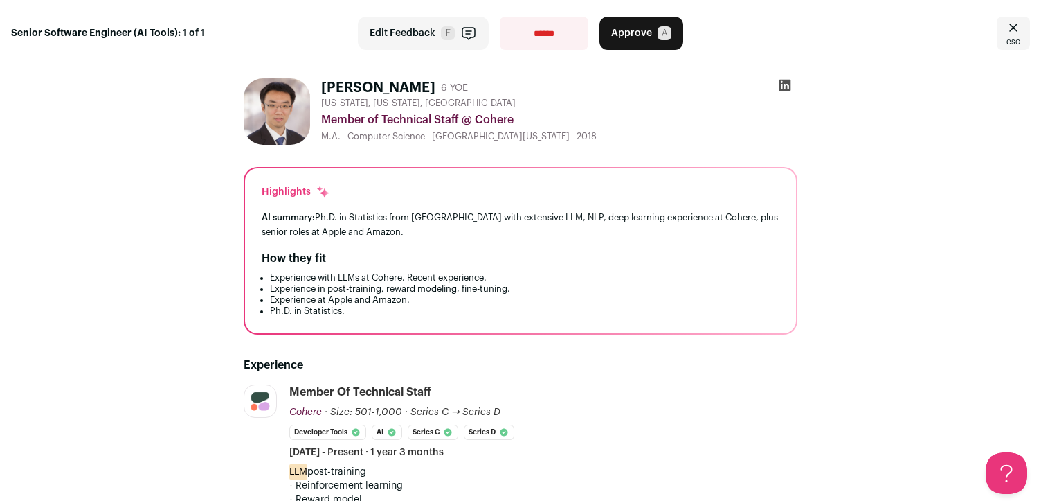
click at [573, 38] on select "**********" at bounding box center [544, 33] width 89 height 33
select select "**********"
click at [500, 17] on select "**********" at bounding box center [544, 33] width 89 height 33
